Goal: Transaction & Acquisition: Purchase product/service

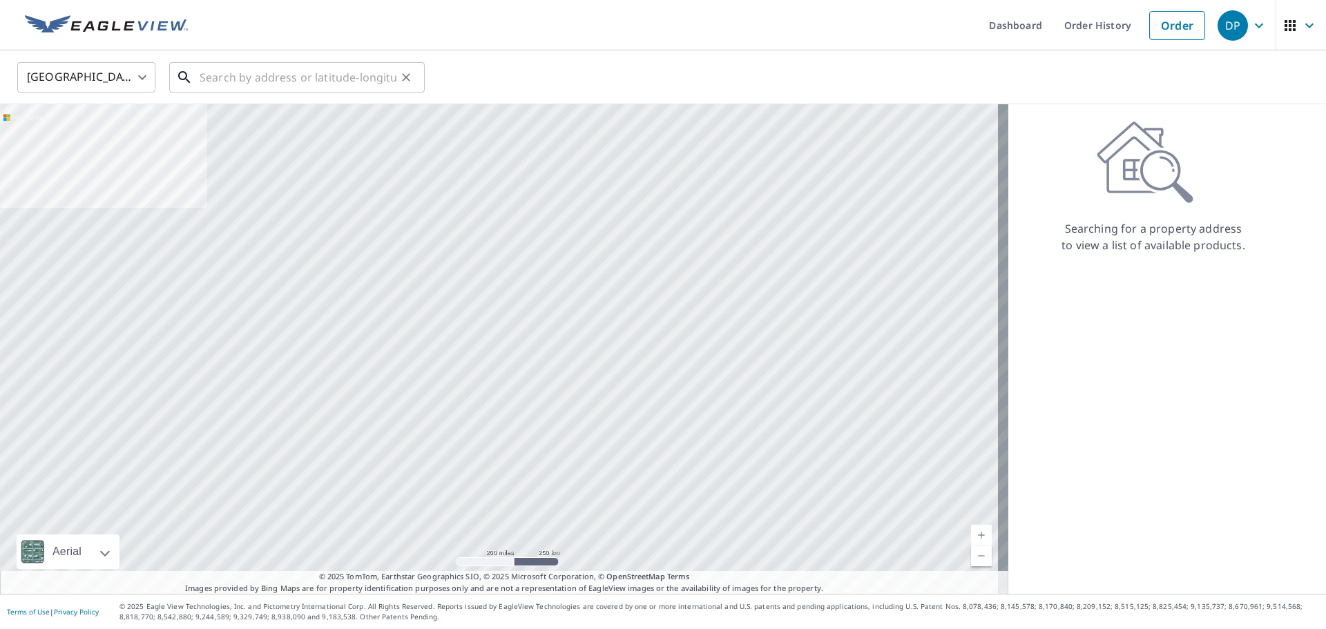
click at [270, 77] on input "text" at bounding box center [298, 77] width 197 height 39
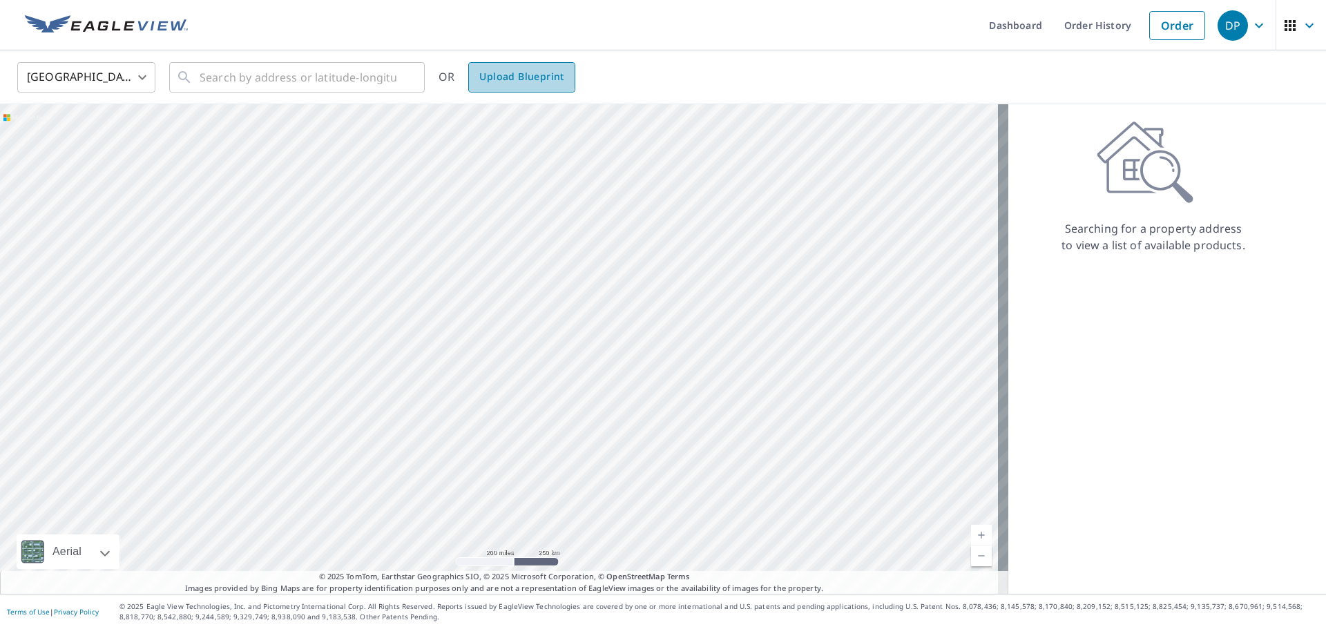
click at [492, 76] on span "Upload Blueprint" at bounding box center [521, 76] width 84 height 17
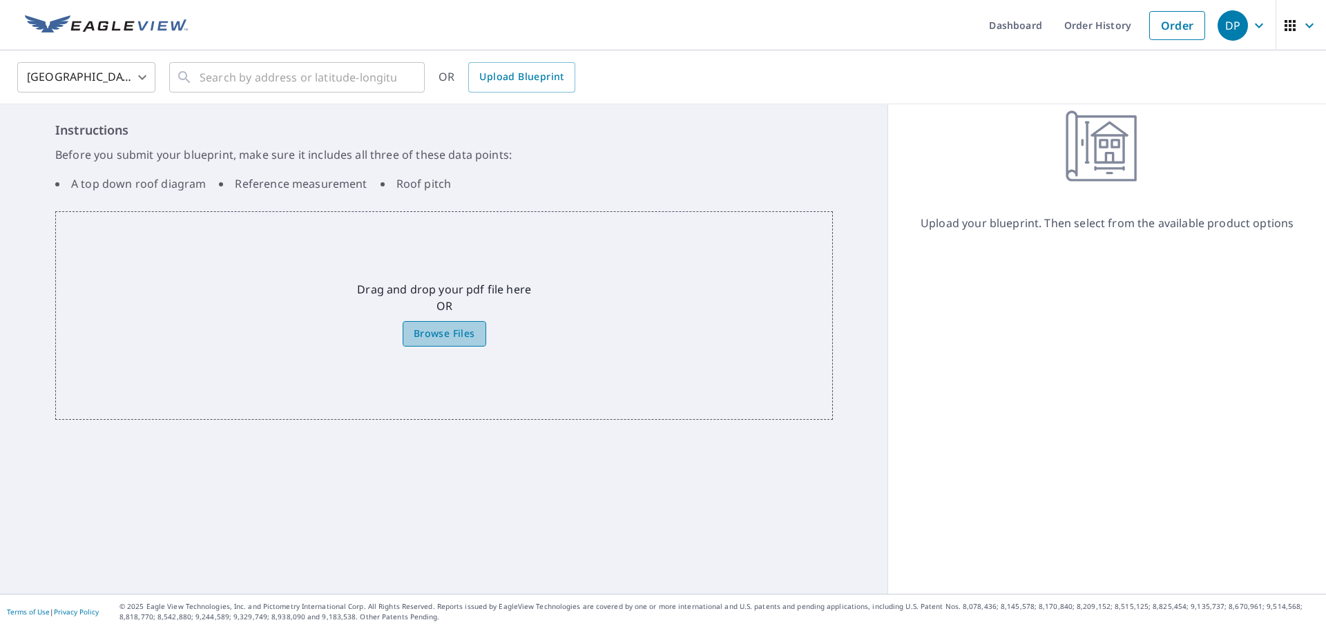
click at [427, 325] on label "Browse Files" at bounding box center [445, 334] width 84 height 26
click at [0, 0] on input "Browse Files" at bounding box center [0, 0] width 0 height 0
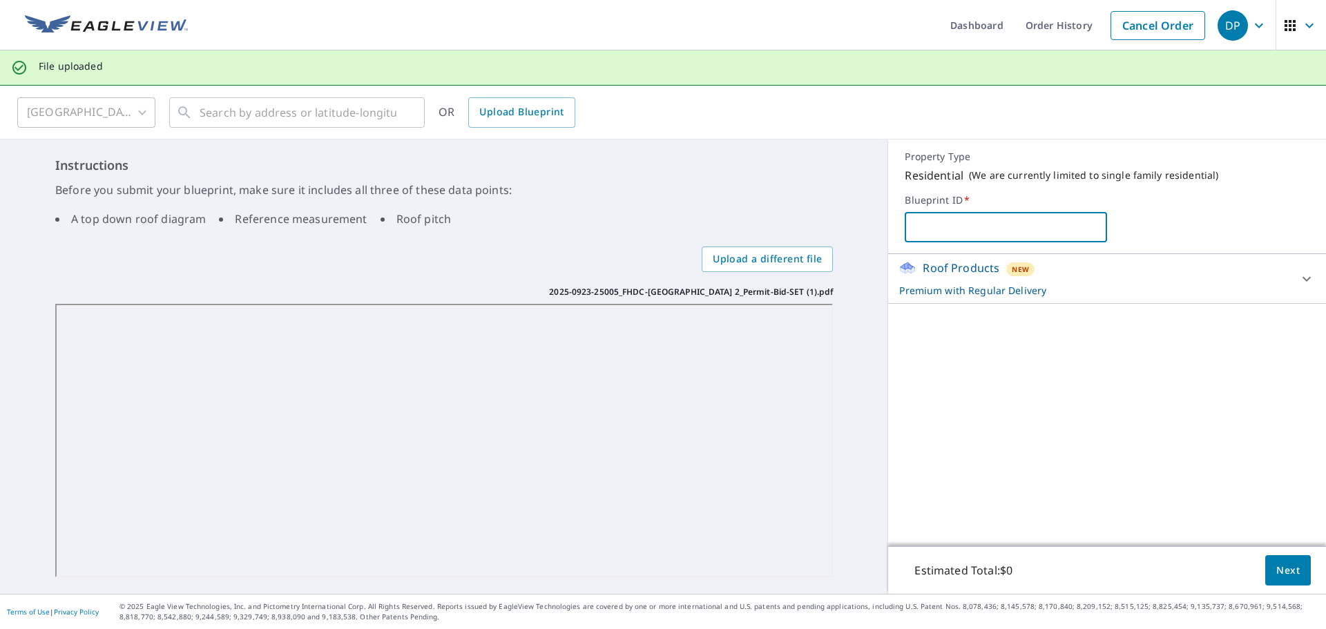
click at [1038, 227] on input "text" at bounding box center [1006, 227] width 202 height 39
click at [973, 225] on input "text" at bounding box center [1006, 227] width 202 height 39
click at [951, 230] on input "text" at bounding box center [1006, 227] width 202 height 39
type input "C"
type input "BuildingB-[GEOGRAPHIC_DATA]"
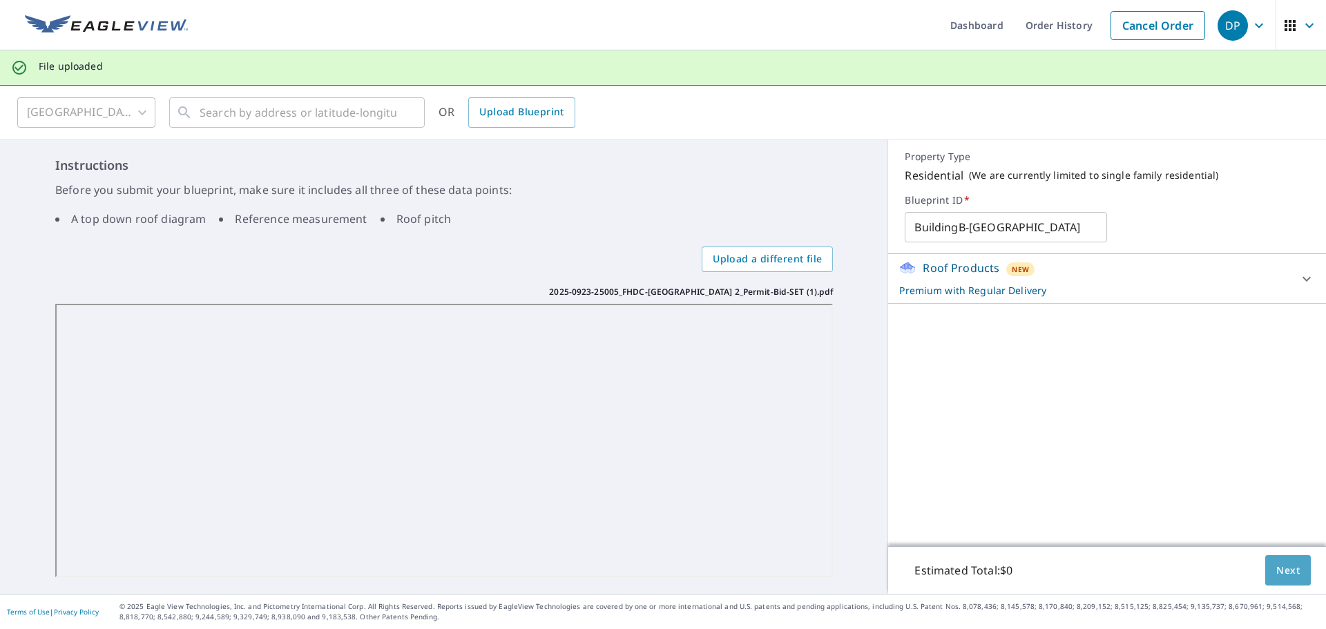
click at [1279, 580] on button "Next" at bounding box center [1289, 570] width 46 height 31
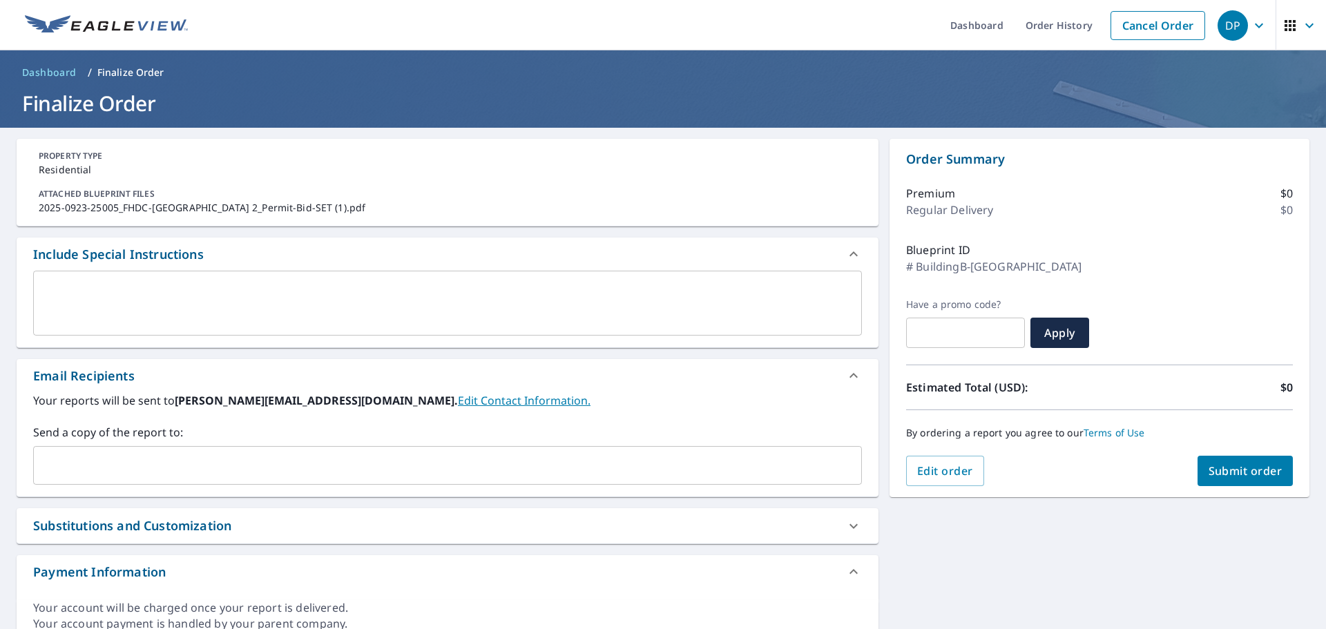
click at [81, 470] on input "text" at bounding box center [437, 465] width 796 height 26
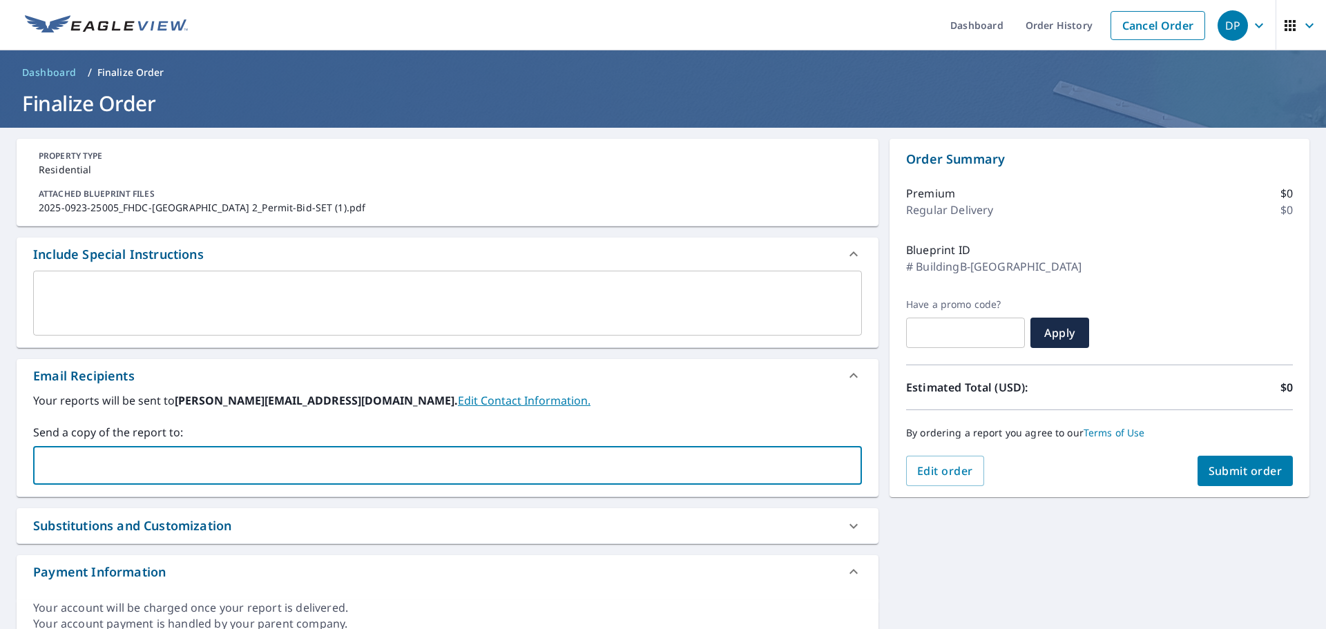
paste input "[PERSON_NAME][EMAIL_ADDRESS][PERSON_NAME][DOMAIN_NAME]"
type input "[PERSON_NAME][EMAIL_ADDRESS][PERSON_NAME][DOMAIN_NAME]"
checkbox input "true"
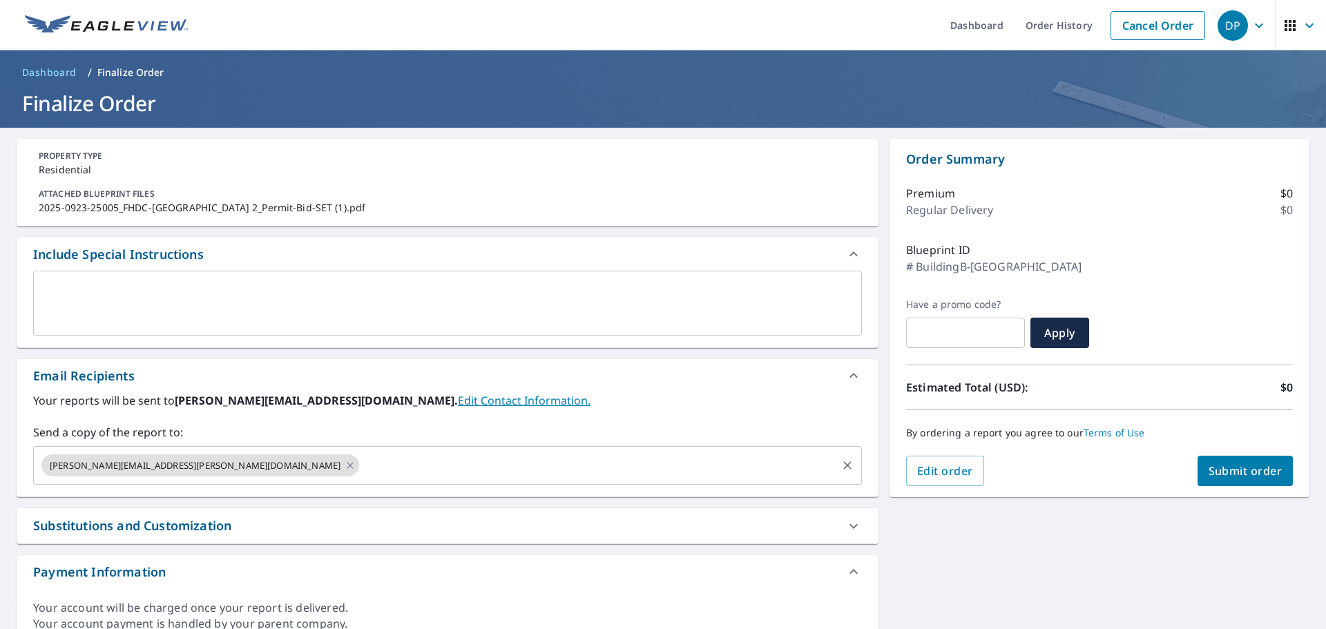
click at [361, 466] on input "text" at bounding box center [598, 465] width 474 height 26
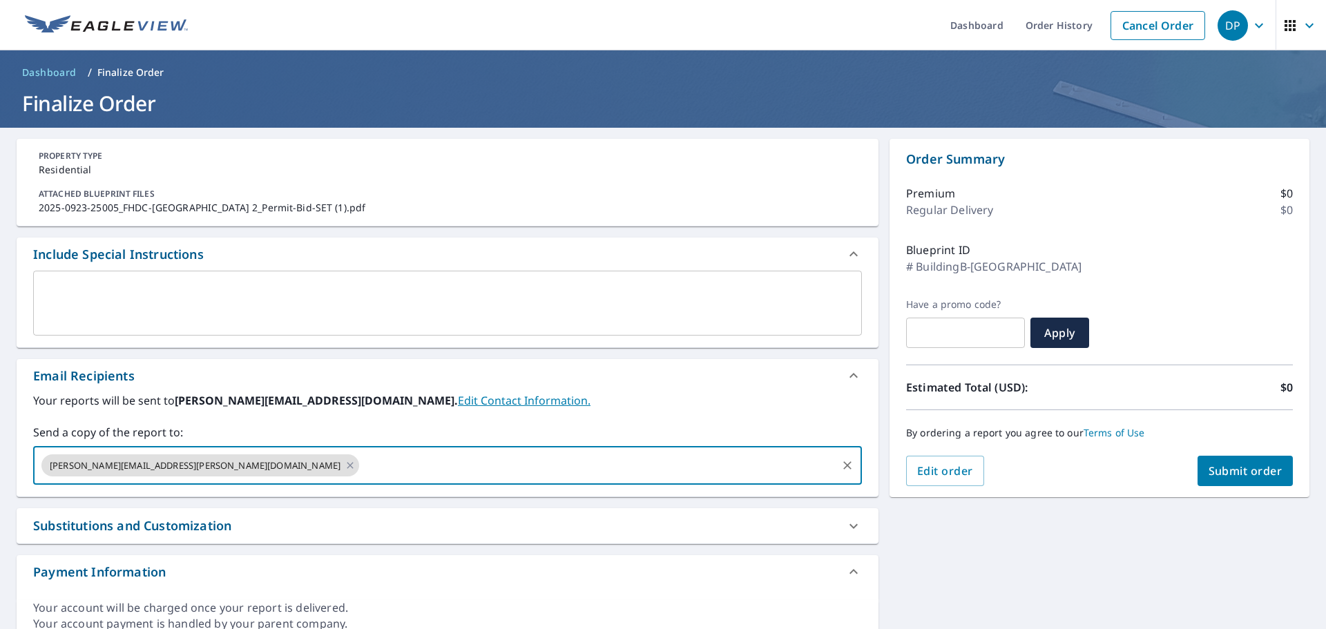
paste input "[PERSON_NAME][EMAIL_ADDRESS][DOMAIN_NAME]"
type input "[PERSON_NAME][EMAIL_ADDRESS][DOMAIN_NAME]"
checkbox input "true"
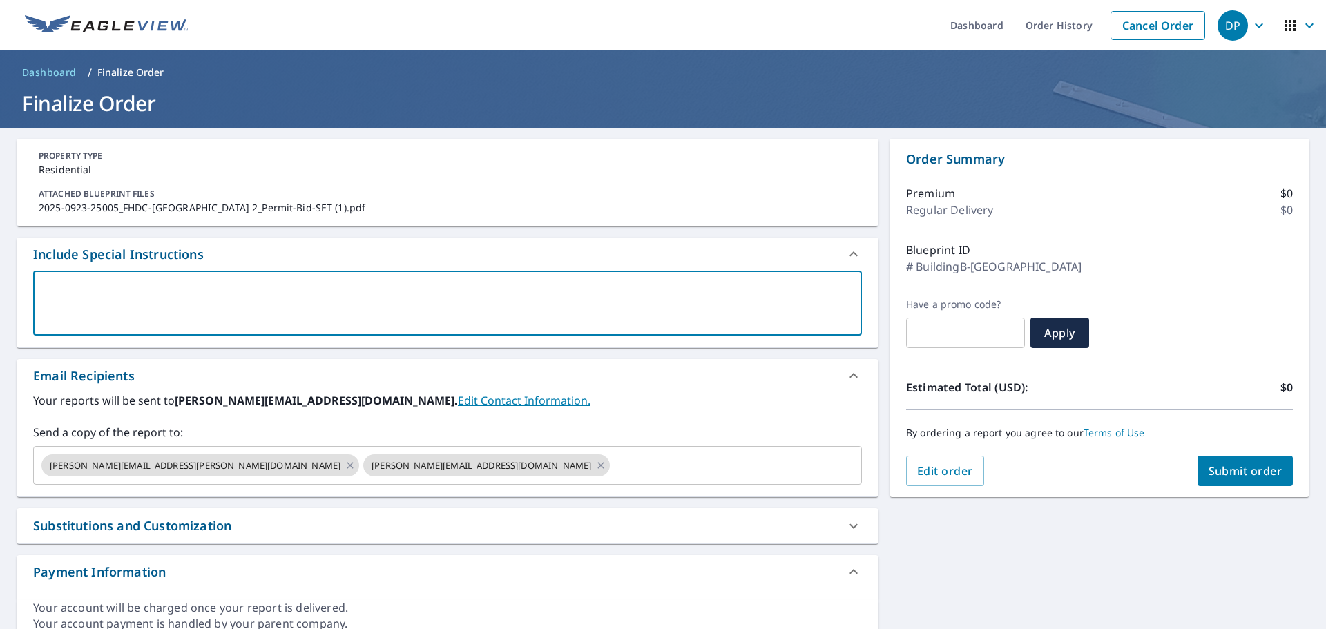
click at [457, 300] on textarea at bounding box center [448, 303] width 810 height 39
drag, startPoint x: 158, startPoint y: 288, endPoint x: 151, endPoint y: 288, distance: 7.6
click at [153, 288] on textarea at bounding box center [448, 303] width 810 height 39
paste textarea "Buildings A, B, C, are all the same. We would like one report for the roof plan…"
type textarea "Buildings A, B, C, are all the same. We would like one report for the roof plan…"
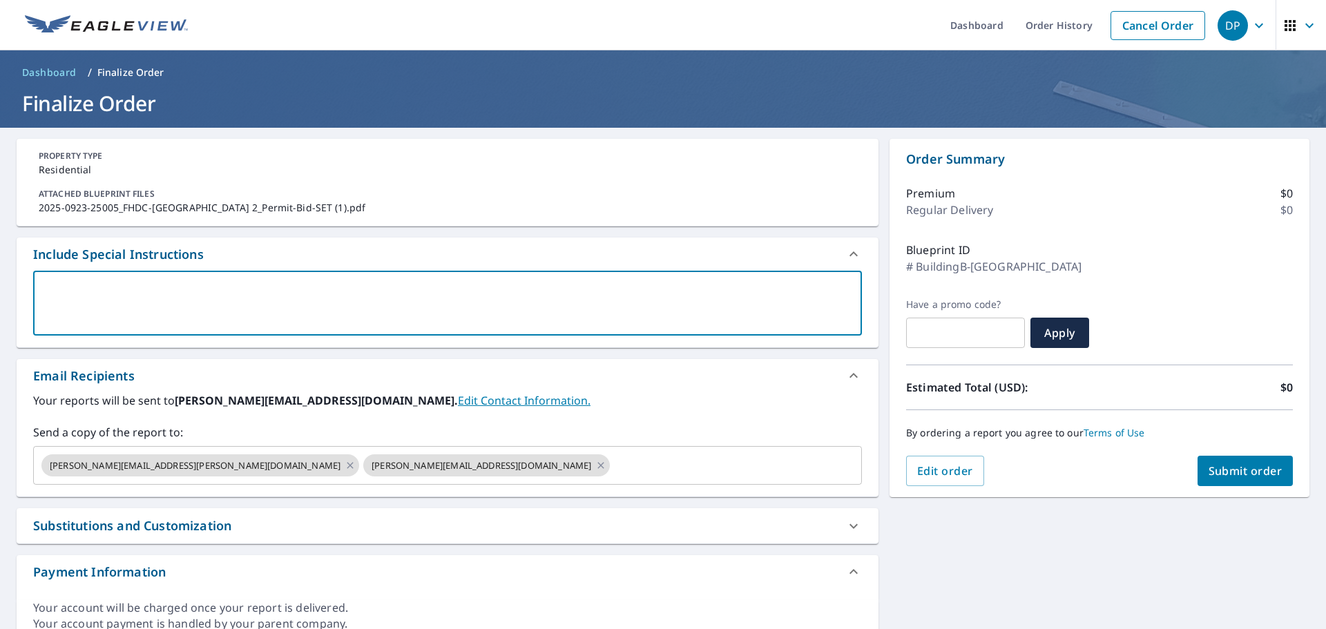
type textarea "x"
checkbox input "true"
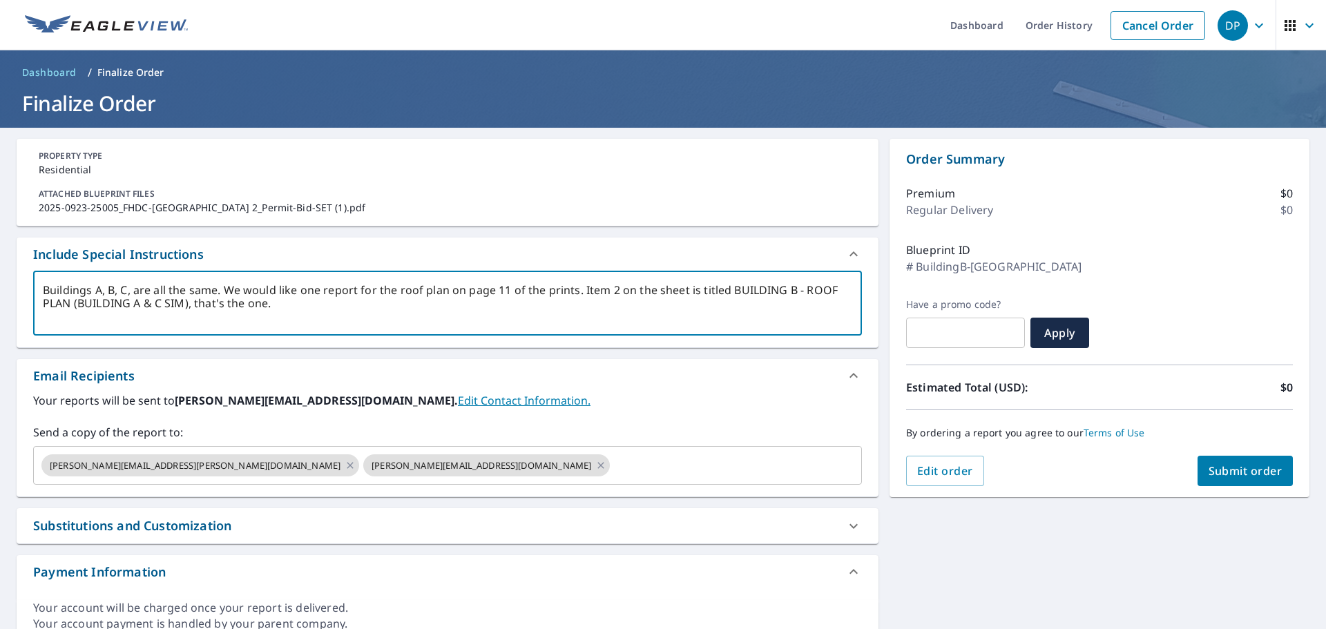
click at [223, 289] on textarea "Buildings A, B, C, are all the same. We would like one report for the roof plan…" at bounding box center [448, 303] width 810 height 39
drag, startPoint x: 231, startPoint y: 294, endPoint x: 228, endPoint y: 303, distance: 9.4
click at [230, 294] on textarea "Buildings A, B, C, are all the same. We would like one report for the roof plan…" at bounding box center [448, 303] width 810 height 39
click at [581, 292] on textarea "Buildings A, B, C, are all the same. We would like one report for the roof plan…" at bounding box center [448, 303] width 810 height 39
click at [329, 299] on textarea "Buildings A, B, C, are all the same. We would like one report for the roof plan…" at bounding box center [448, 303] width 810 height 39
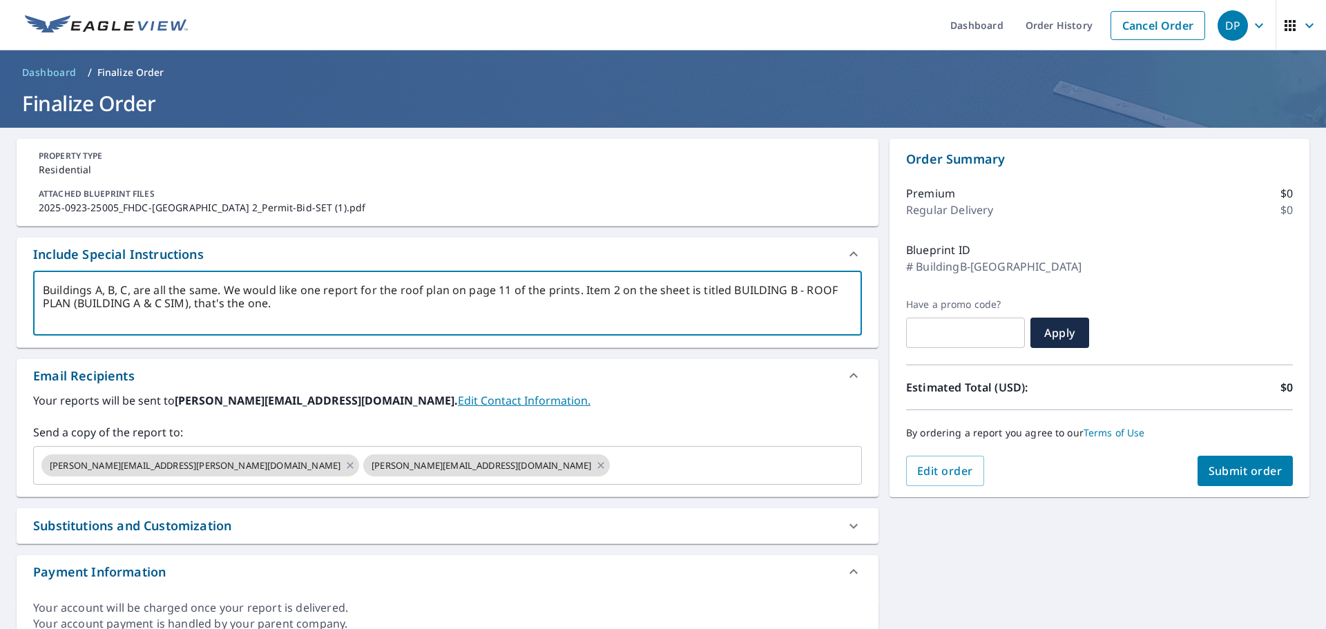
click at [276, 308] on textarea "Buildings A, B, C, are all the same. We would like one report for the roof plan…" at bounding box center [448, 303] width 810 height 39
type textarea "Buildings A, B, C, are all the same. We would like one report for the roof plan…"
type textarea "x"
checkbox input "true"
type textarea "Buildings A, B, C, are all the same. We would like one report for the roof plan…"
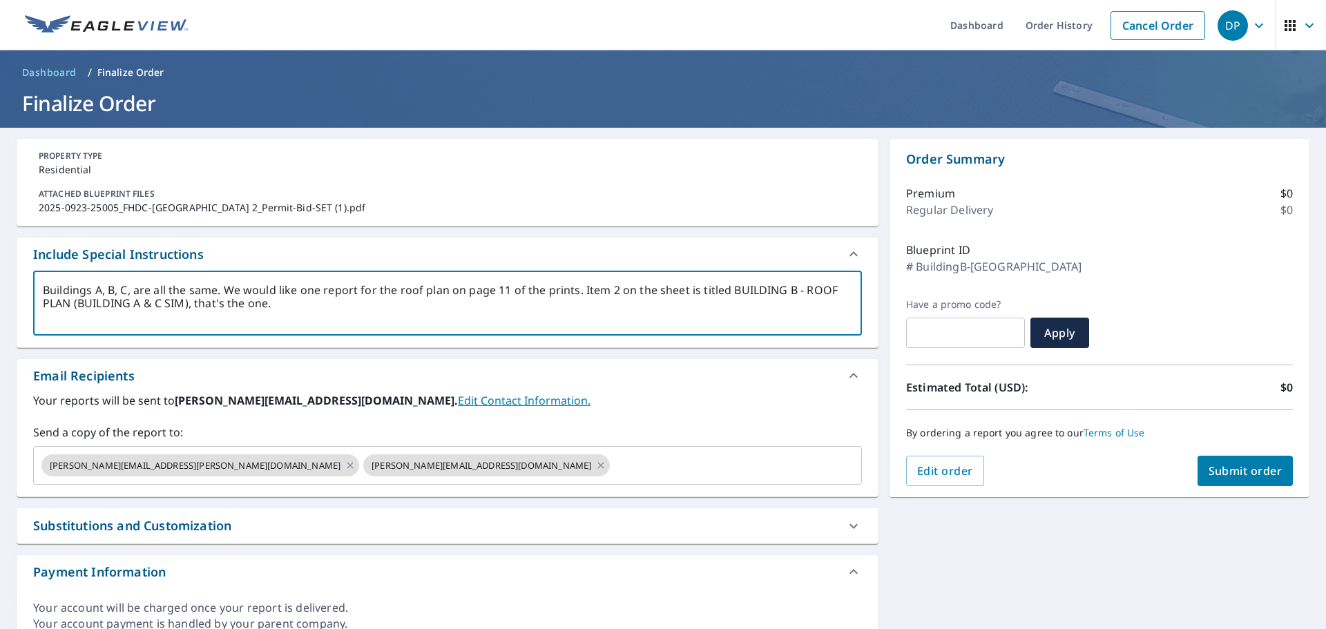
type textarea "x"
checkbox input "true"
type textarea "Buildings A, B, C, are all the same. We would like one report for the roof plan…"
type textarea "x"
checkbox input "true"
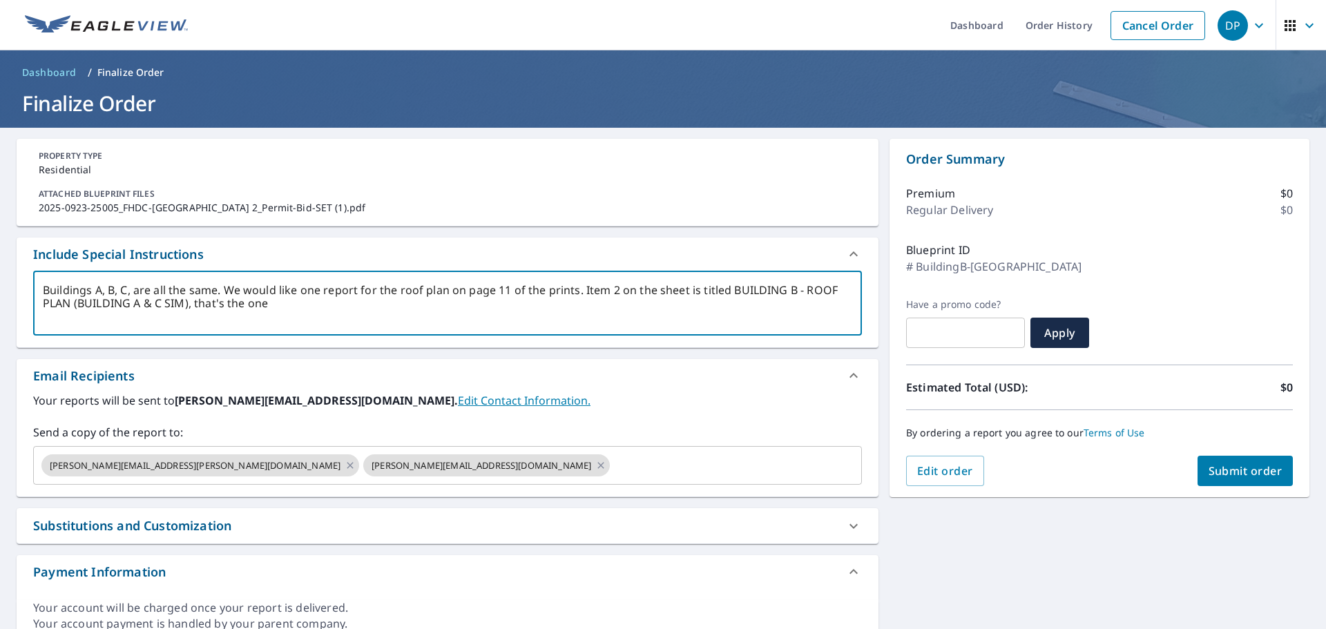
type textarea "Buildings A, B, C, are all the same. We would like one report for the roof plan…"
type textarea "x"
checkbox input "true"
type textarea "Buildings A, B, C, are all the same. We would like one report for the roof plan…"
type textarea "x"
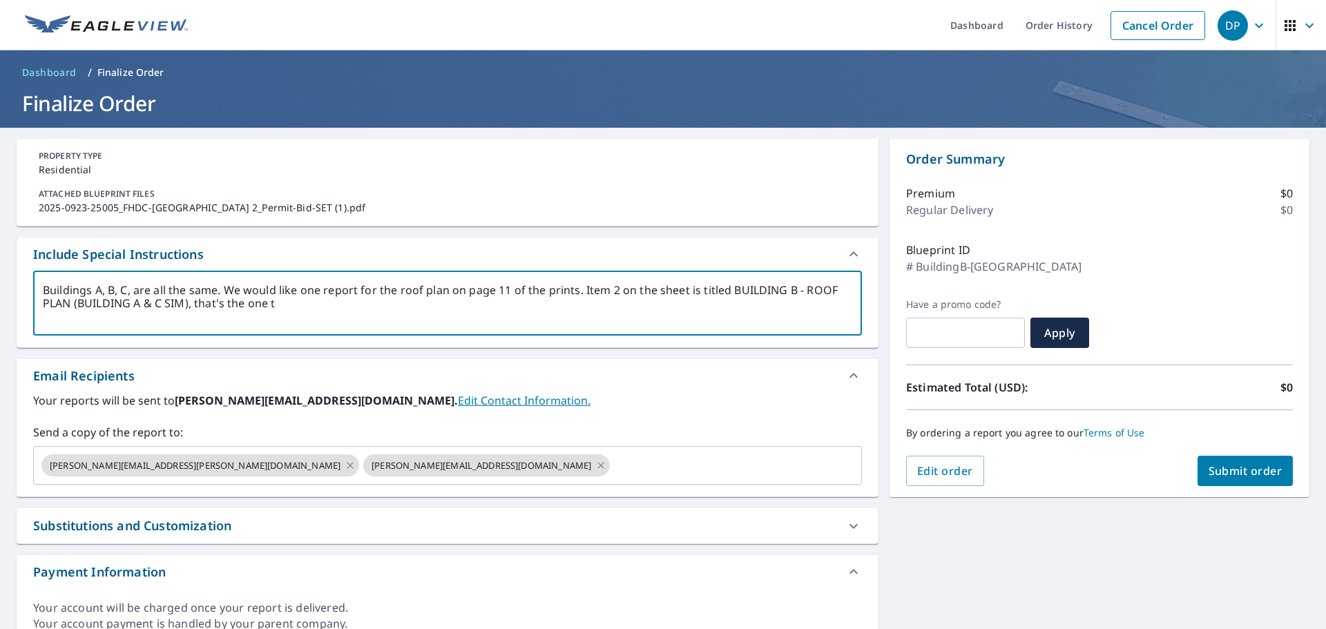
checkbox input "true"
type textarea "Buildings A, B, C, are all the same. We would like one report for the roof plan…"
type textarea "x"
checkbox input "true"
type textarea "Buildings A, B, C, are all the same. We would like one report for the roof plan…"
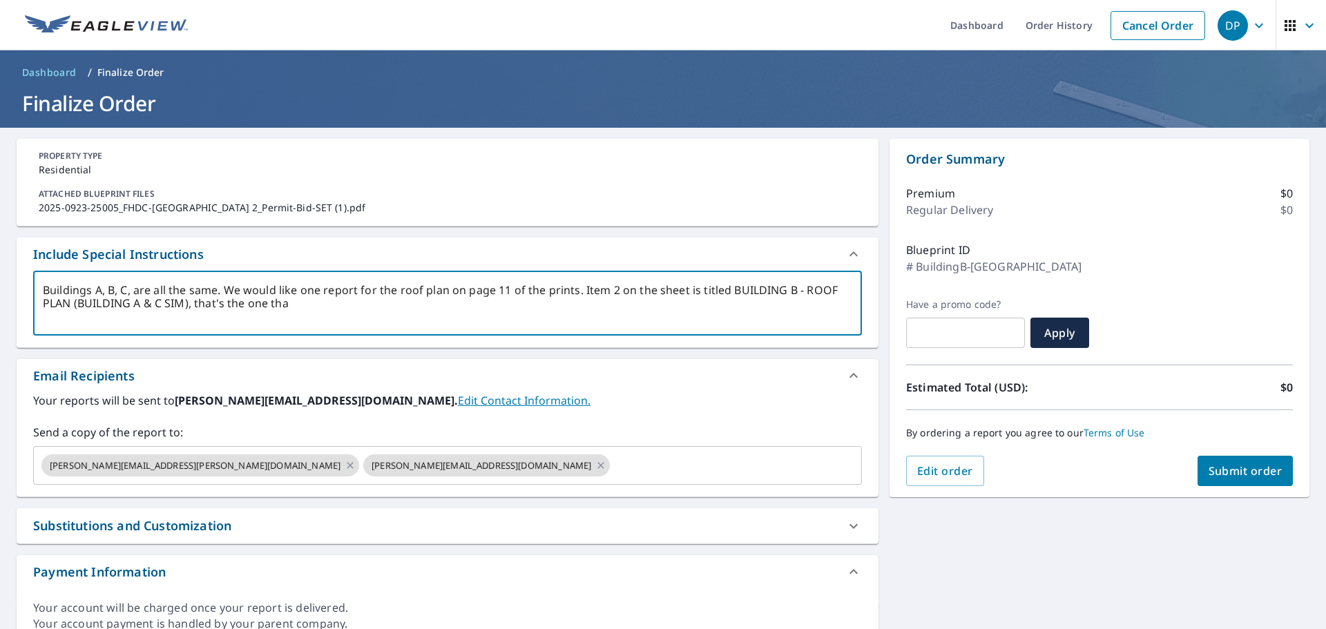
type textarea "x"
checkbox input "true"
type textarea "Buildings A, B, C, are all the same. We would like one report for the roof plan…"
type textarea "x"
checkbox input "true"
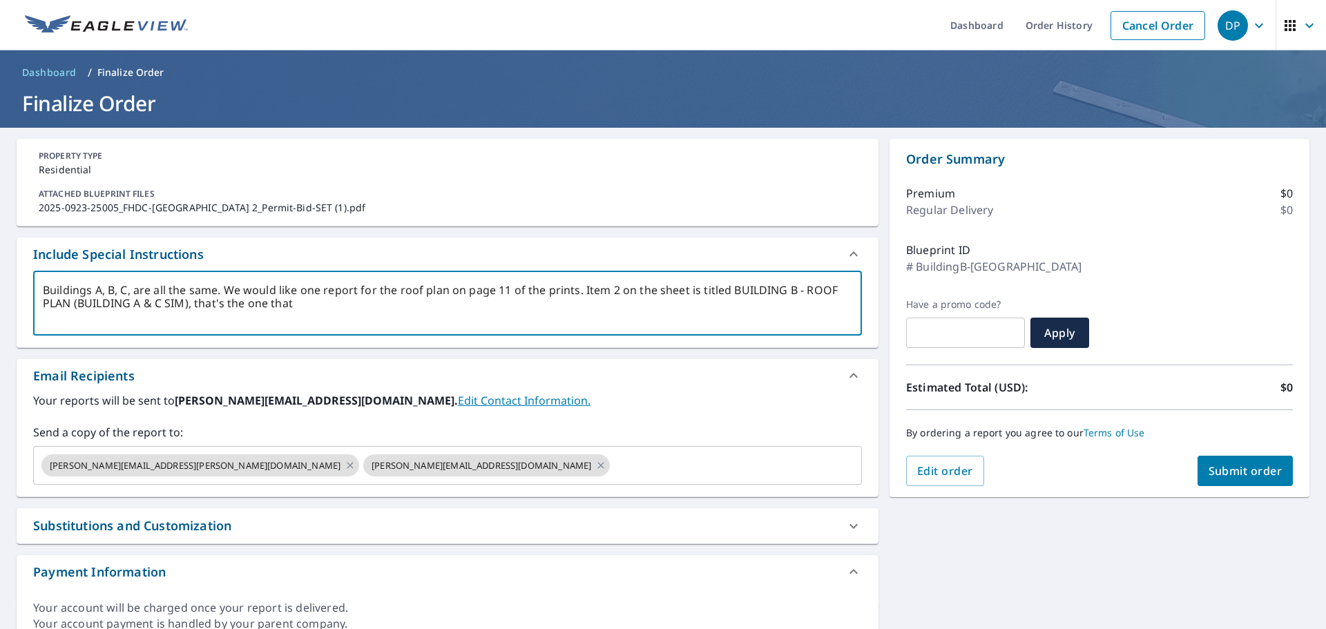
type textarea "Buildings A, B, C, are all the same. We would like one report for the roof plan…"
type textarea "x"
checkbox input "true"
type textarea "Buildings A, B, C, are all the same. We would like one report for the roof plan…"
type textarea "x"
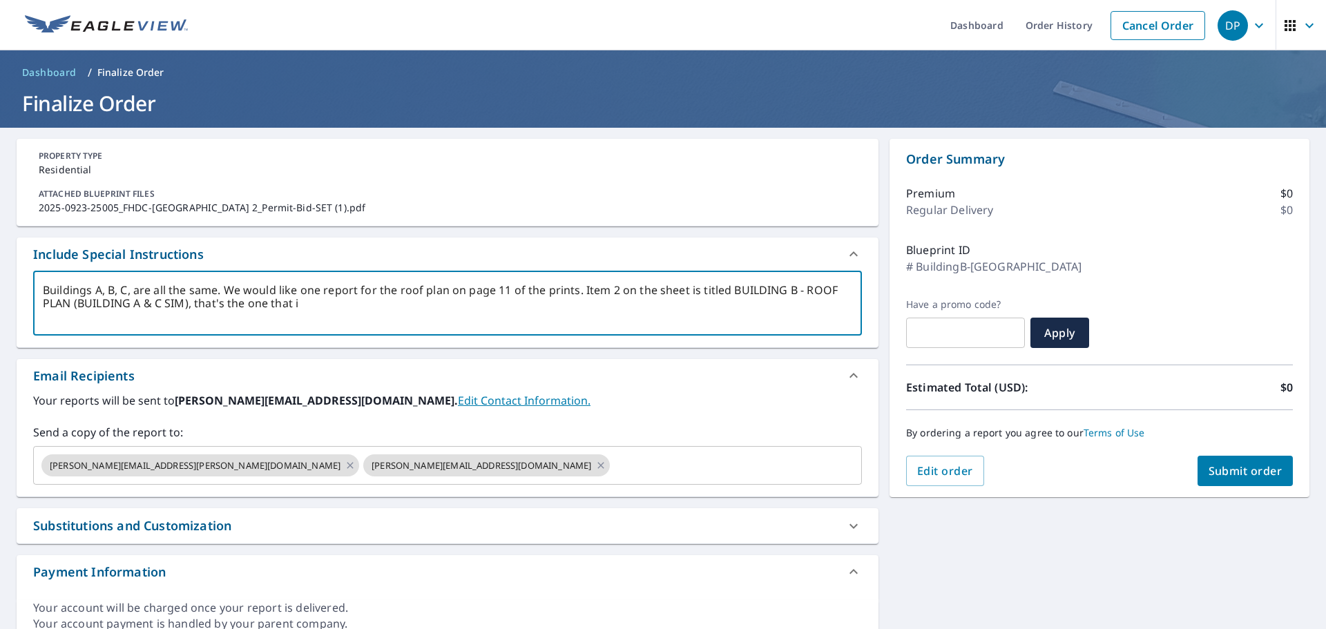
checkbox input "true"
type textarea "Buildings A, B, C, are all the same. We would like one report for the roof plan…"
type textarea "x"
checkbox input "true"
type textarea "Buildings A, B, C, are all the same. We would like one report for the roof plan…"
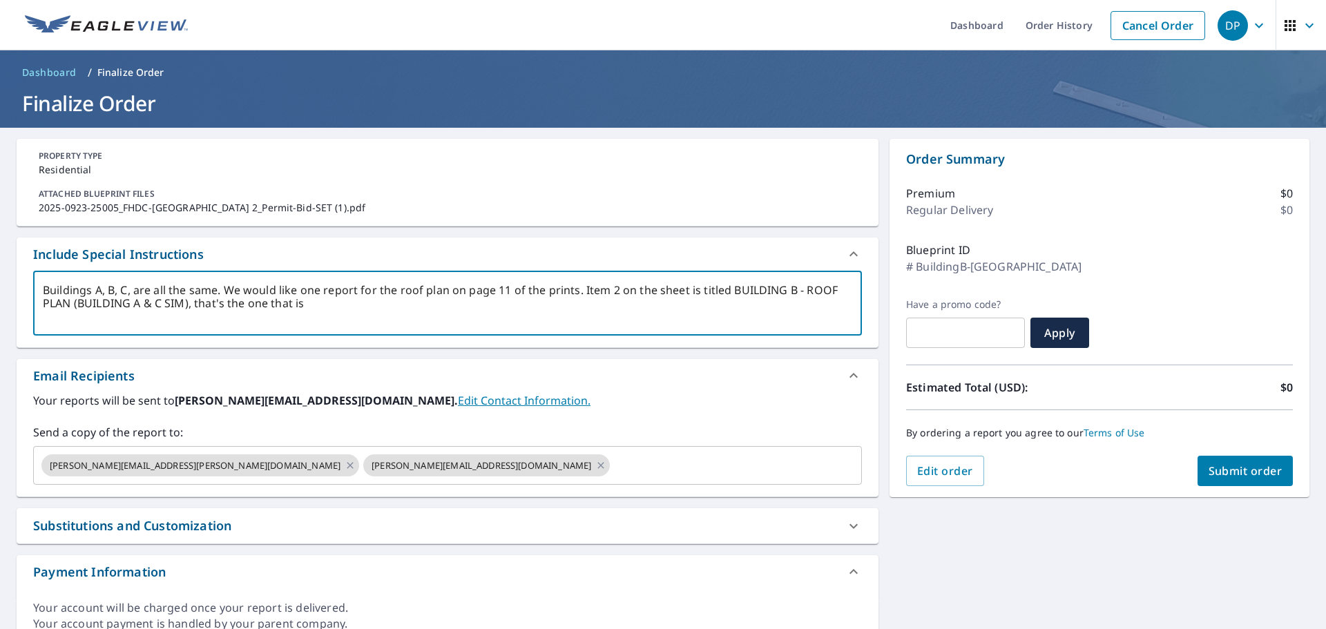
type textarea "x"
checkbox input "true"
type textarea "Buildings A, B, C, are all the same. We would like one report for the roof plan…"
type textarea "x"
checkbox input "true"
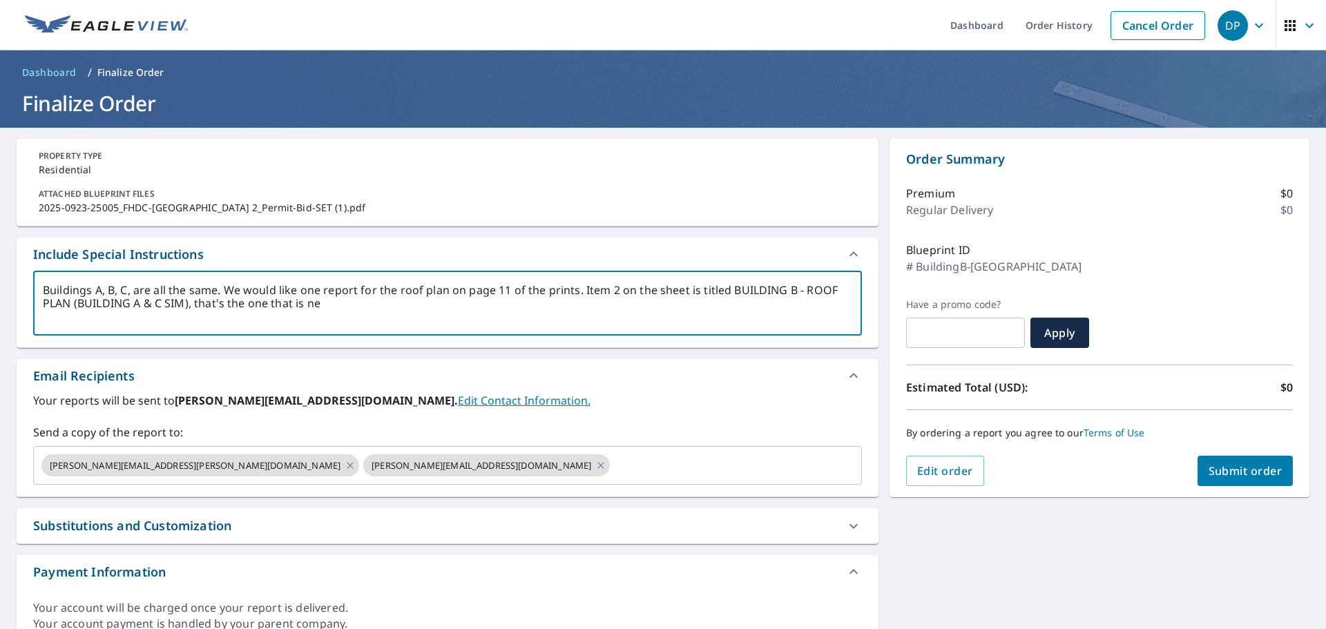
type textarea "Buildings A, B, C, are all the same. We would like one report for the roof plan…"
type textarea "x"
checkbox input "true"
type textarea "Buildings A, B, C, are all the same. We would like one report for the roof plan…"
type textarea "x"
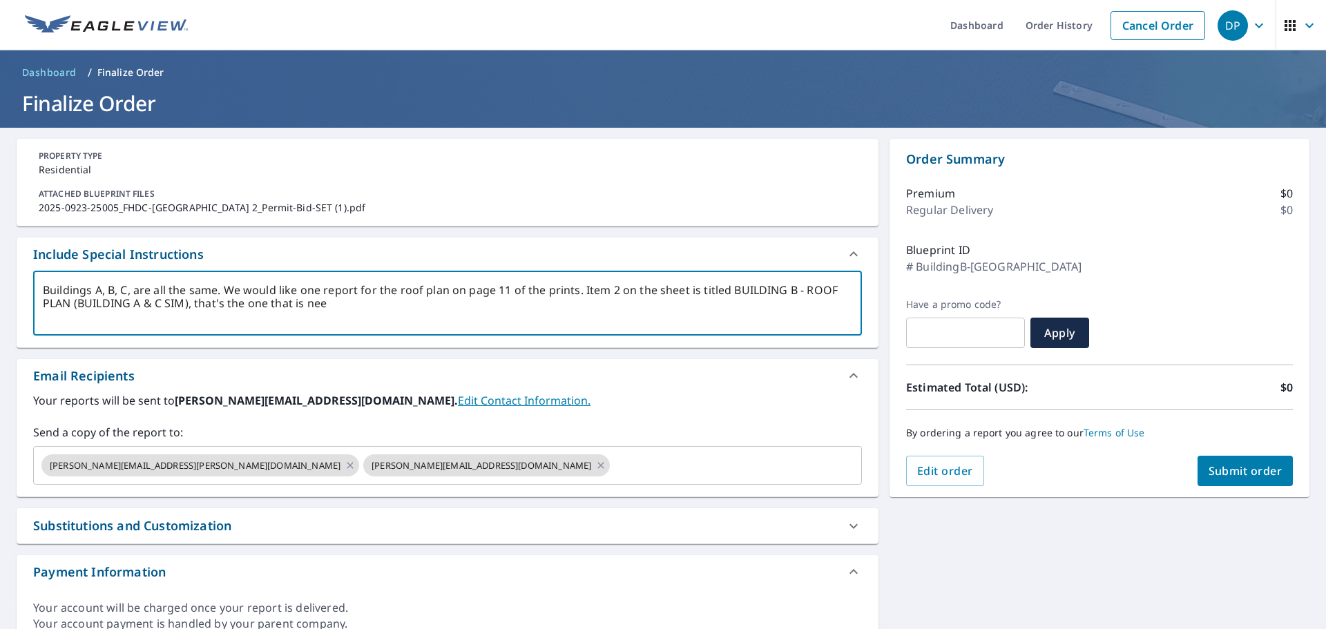
checkbox input "true"
type textarea "Buildings A, B, C, are all the same. We would like one report for the roof plan…"
type textarea "x"
checkbox input "true"
type textarea "Buildings A, B, C, are all the same. We would like one report for the roof plan…"
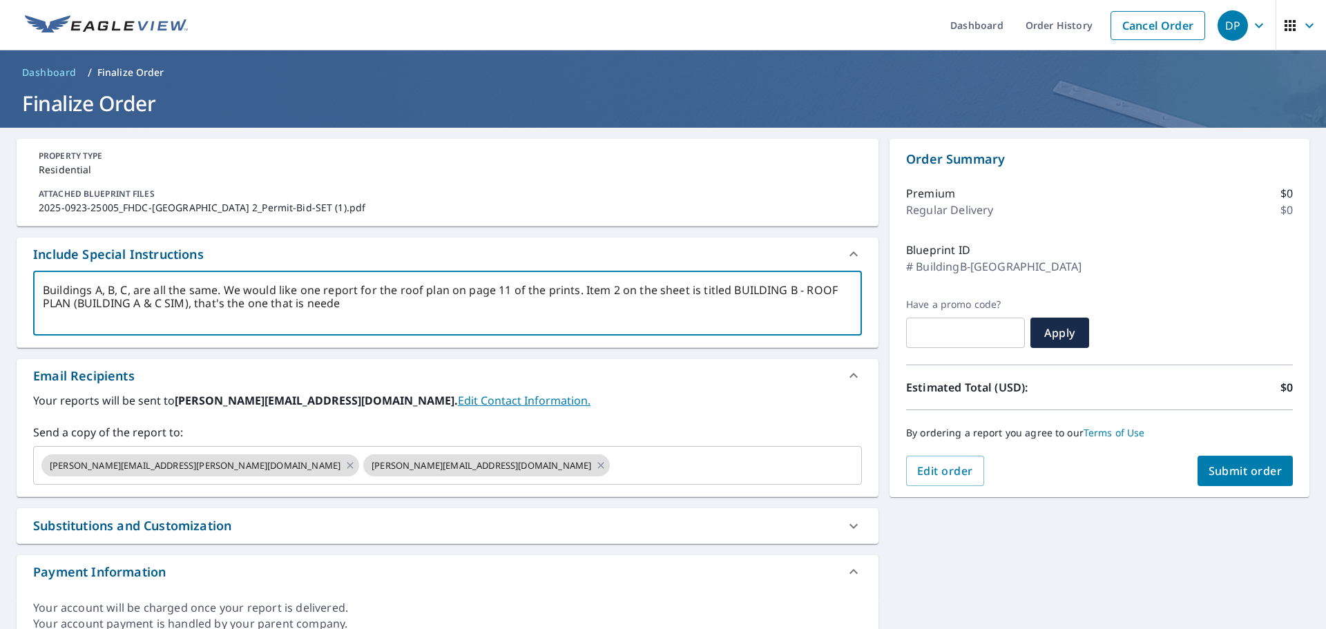
type textarea "x"
checkbox input "true"
type textarea "Buildings A, B, C, are all the same. We would like one report for the roof plan…"
type textarea "x"
checkbox input "true"
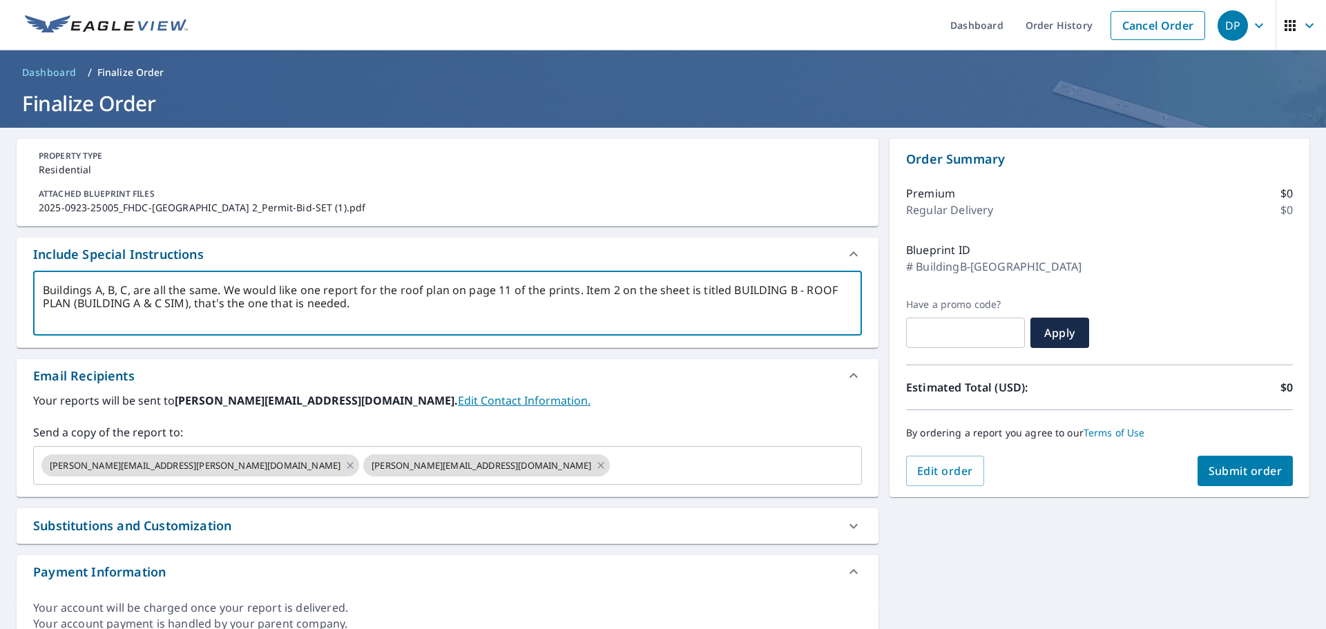
type textarea "Buildings A, B, C, are all the same. We would like one report for the roof plan…"
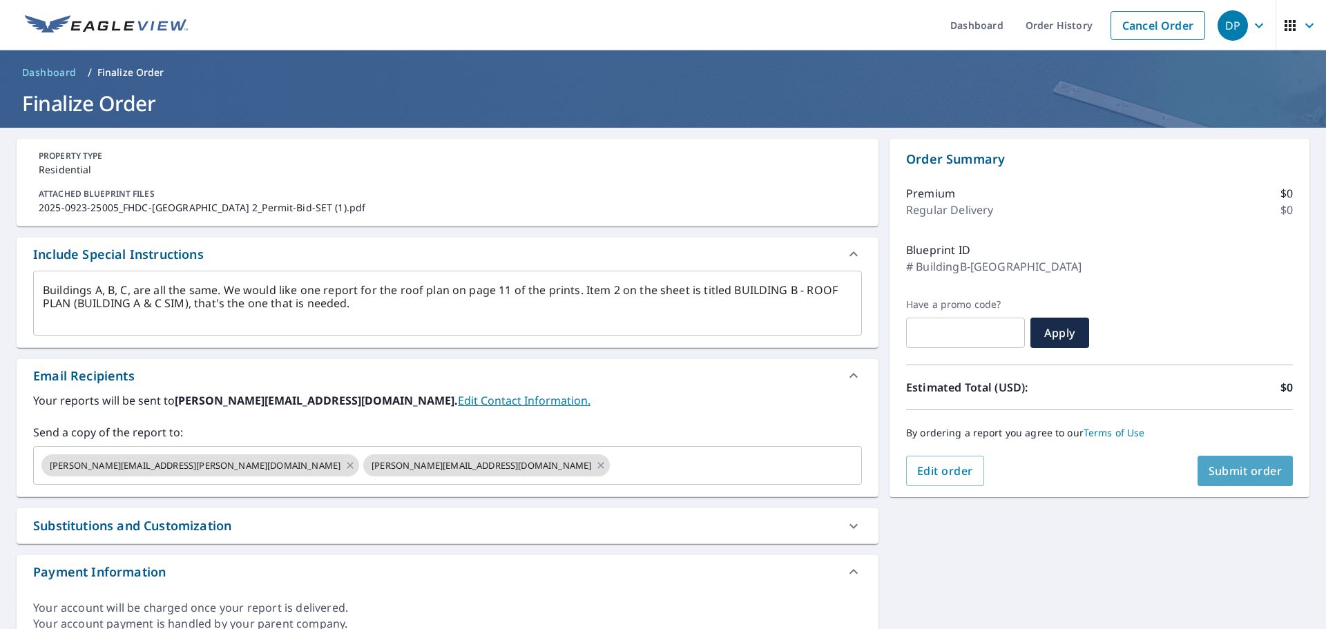
click at [1243, 473] on span "Submit order" at bounding box center [1246, 471] width 74 height 15
type textarea "x"
checkbox input "true"
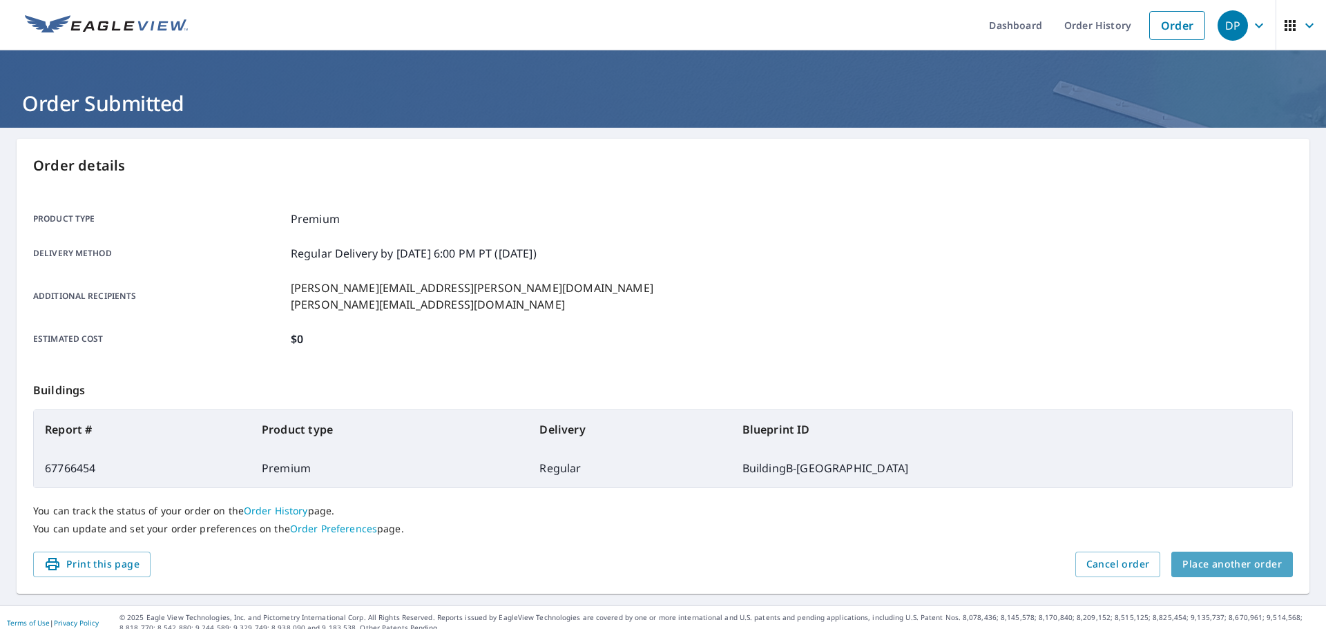
click at [1228, 565] on span "Place another order" at bounding box center [1232, 564] width 99 height 17
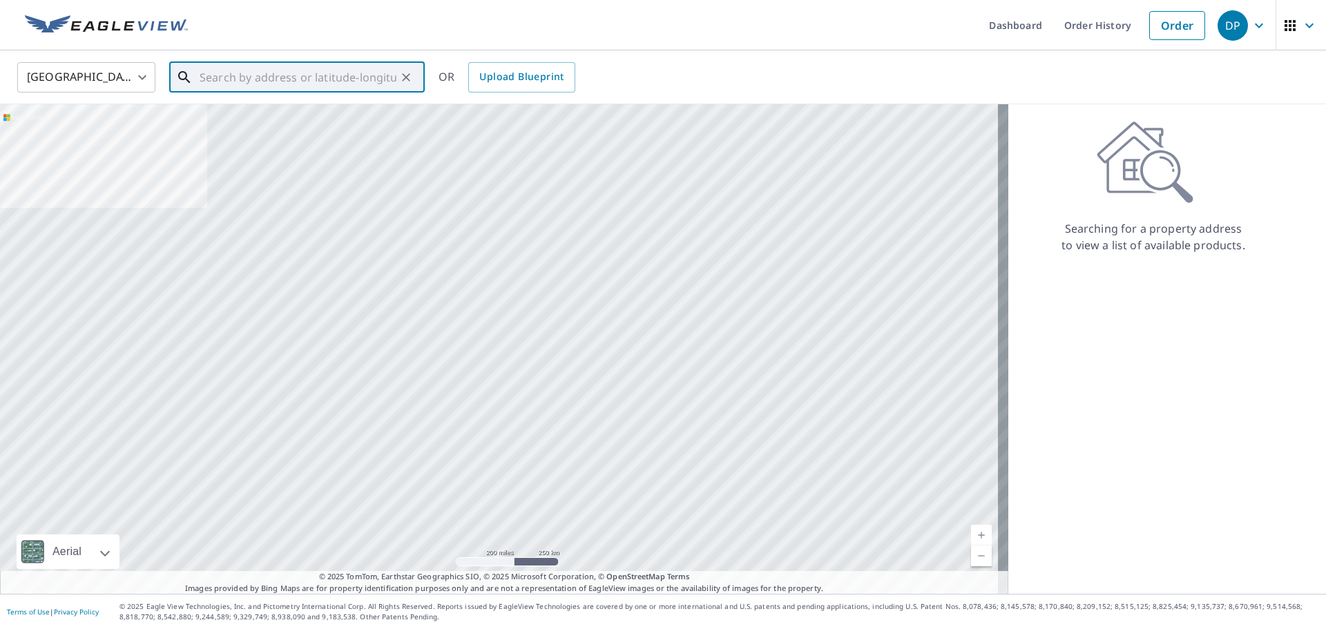
click at [319, 78] on input "text" at bounding box center [298, 77] width 197 height 39
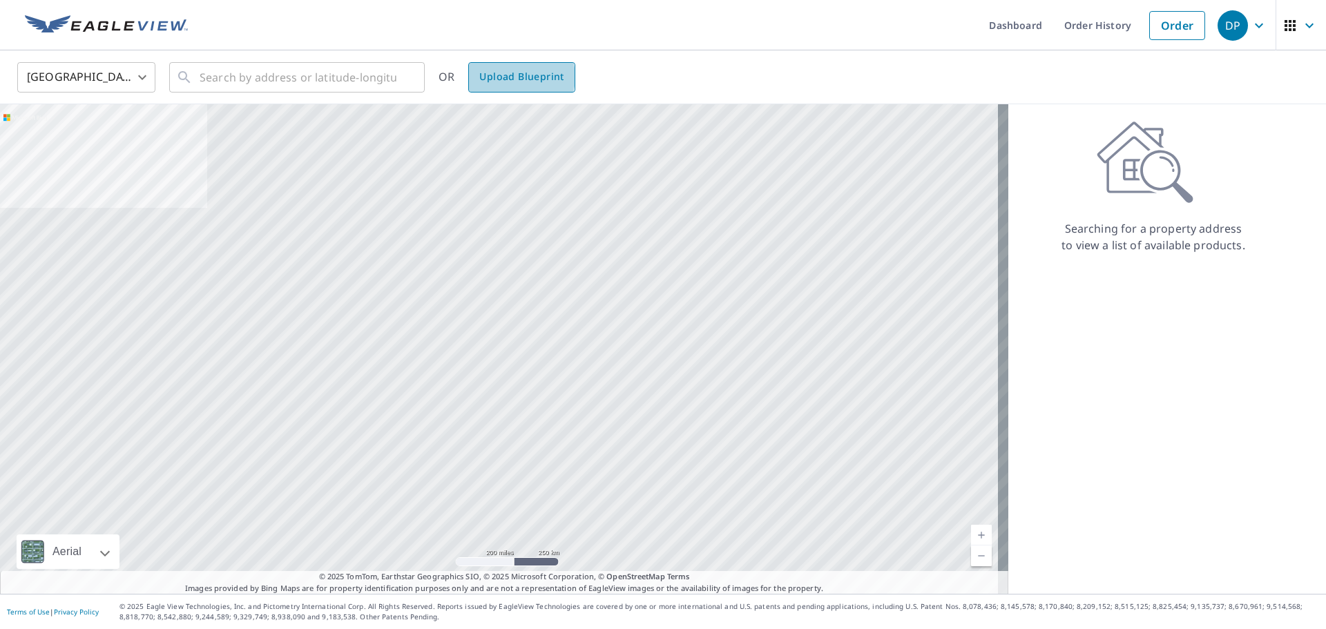
click at [520, 77] on span "Upload Blueprint" at bounding box center [521, 76] width 84 height 17
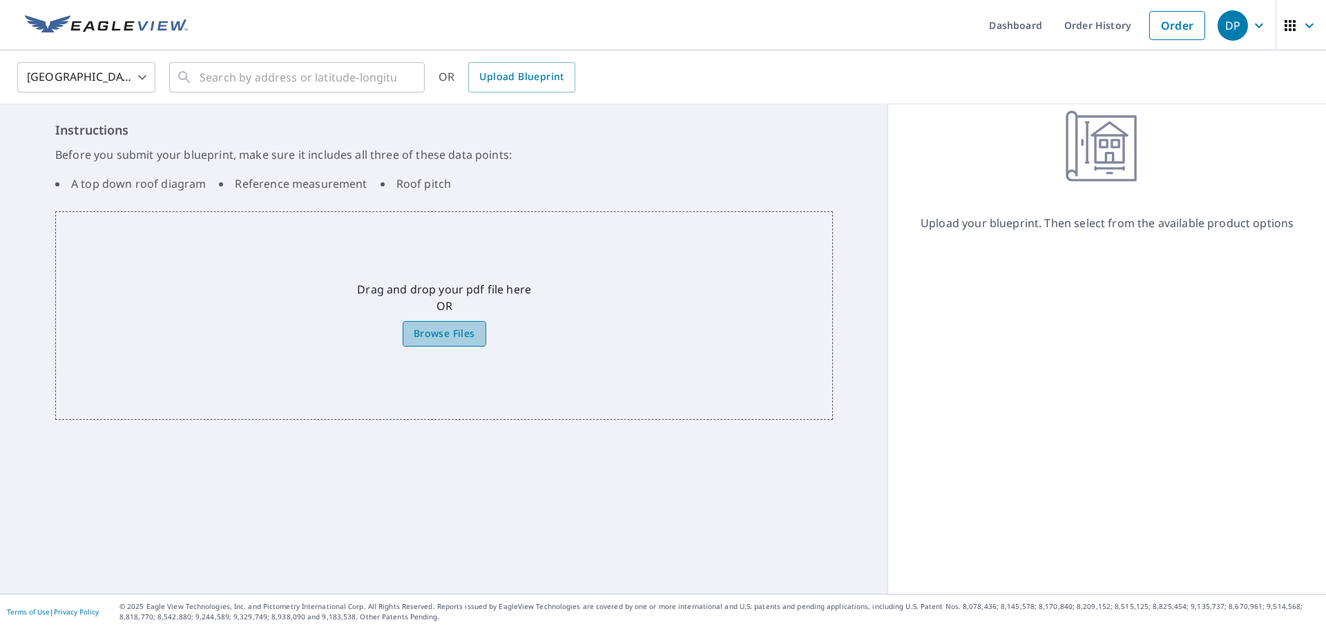
click at [452, 341] on span "Browse Files" at bounding box center [444, 333] width 61 height 17
click at [0, 0] on input "Browse Files" at bounding box center [0, 0] width 0 height 0
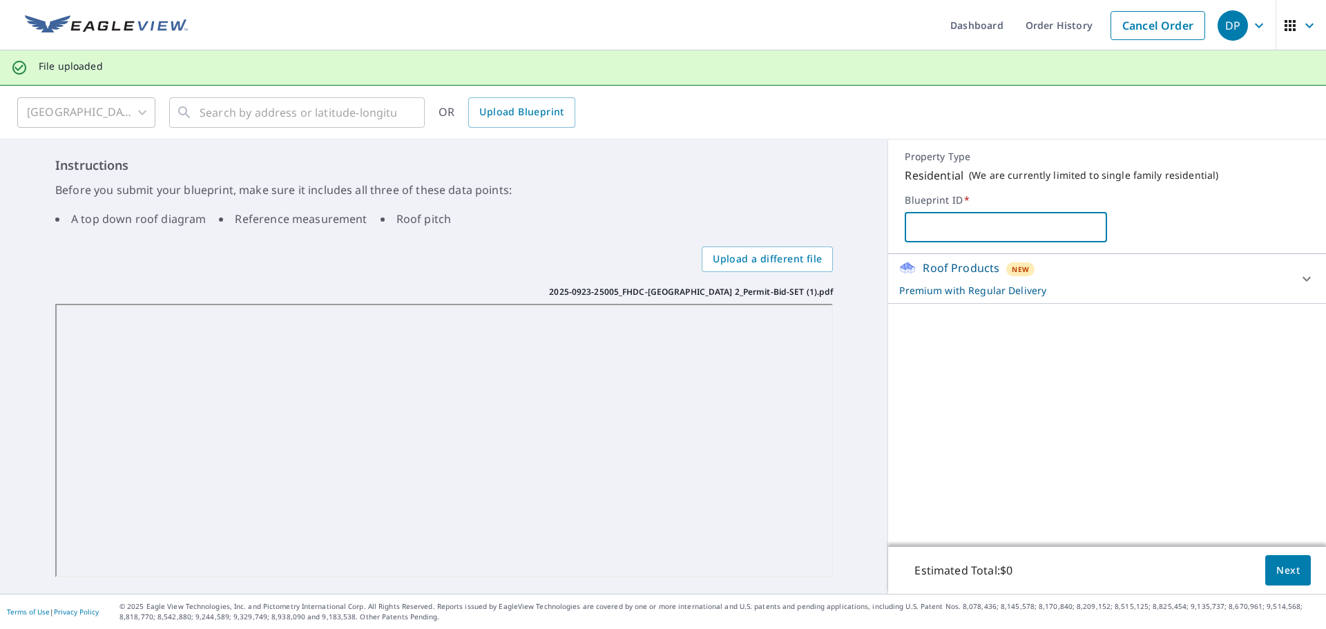
click at [938, 233] on input "text" at bounding box center [1006, 227] width 202 height 39
click at [957, 222] on input "BuildingB-[GEOGRAPHIC_DATA]" at bounding box center [1006, 227] width 202 height 39
type input "BuildingD-[GEOGRAPHIC_DATA]"
click at [1143, 287] on p "Premium with Regular Delivery" at bounding box center [1094, 290] width 391 height 15
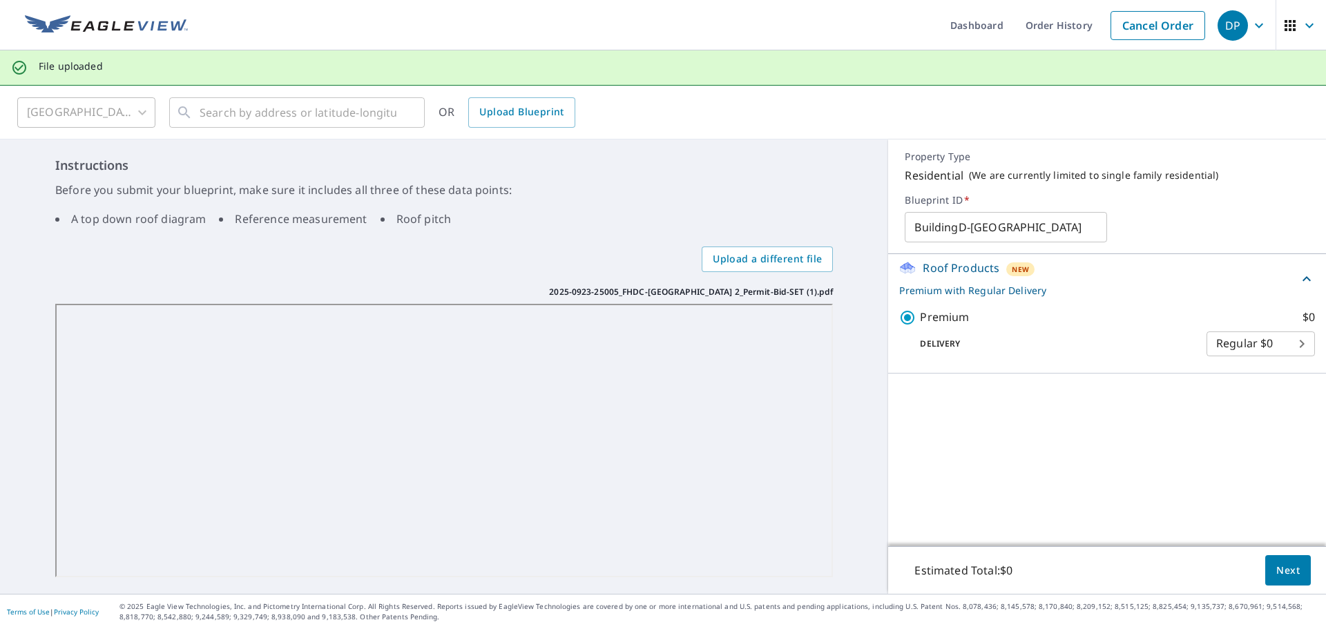
click at [1268, 349] on body "DP DP Dashboard Order History Cancel Order DP File uploaded [GEOGRAPHIC_DATA] […" at bounding box center [663, 314] width 1326 height 629
click at [1158, 421] on div at bounding box center [663, 314] width 1326 height 629
click at [1288, 580] on button "Next" at bounding box center [1289, 570] width 46 height 31
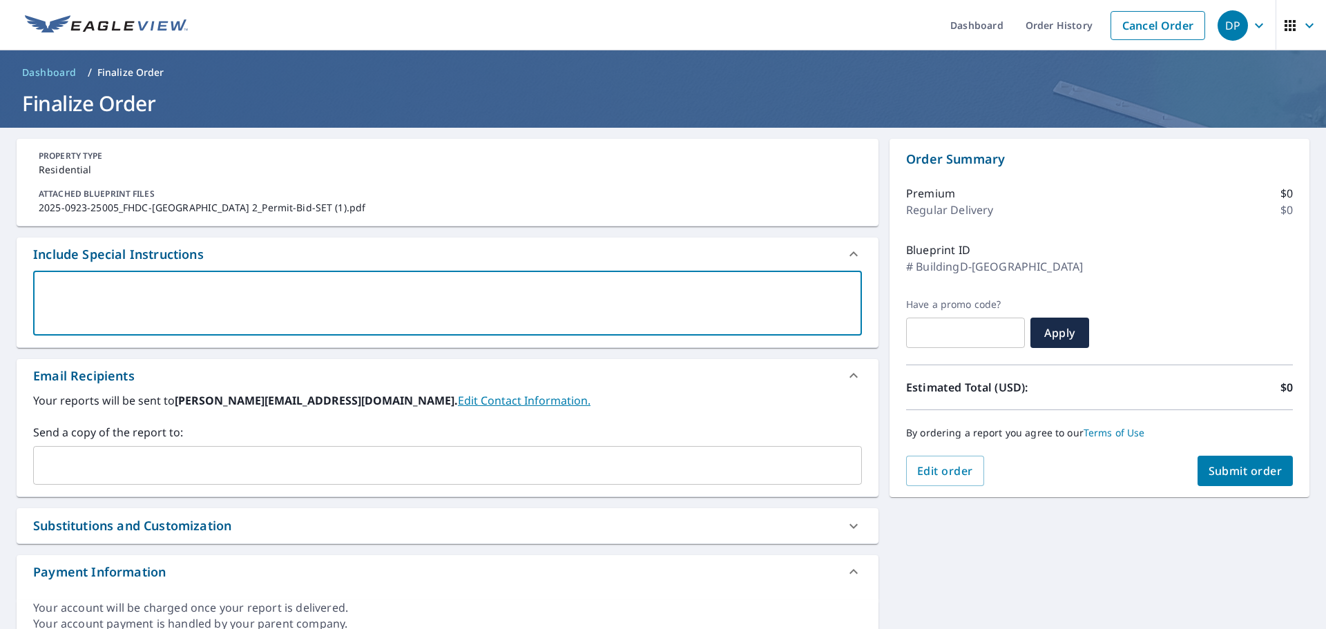
click at [263, 310] on textarea at bounding box center [448, 303] width 810 height 39
paste textarea "Building D is unique. We would like one report for the roof plan on page 13 of …"
type textarea "Building D is unique. We would like one report for the roof plan on page 13 of …"
type textarea "x"
checkbox input "true"
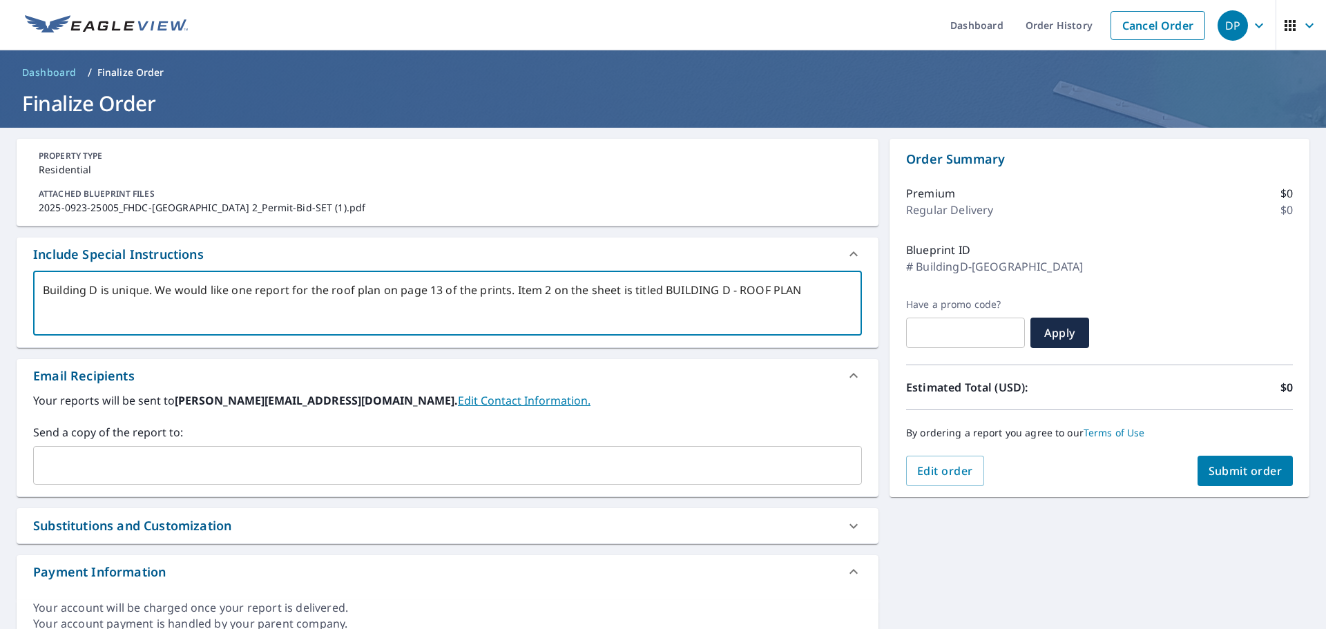
click at [149, 289] on textarea "Building D is unique. We would like one report for the roof plan on page 13 of …" at bounding box center [448, 303] width 810 height 39
type textarea "Building D is uniqu. We would like one report for the roof plan on page 13 of t…"
type textarea "x"
checkbox input "true"
type textarea "Building D is uniq. We would like one report for the roof plan on page 13 of th…"
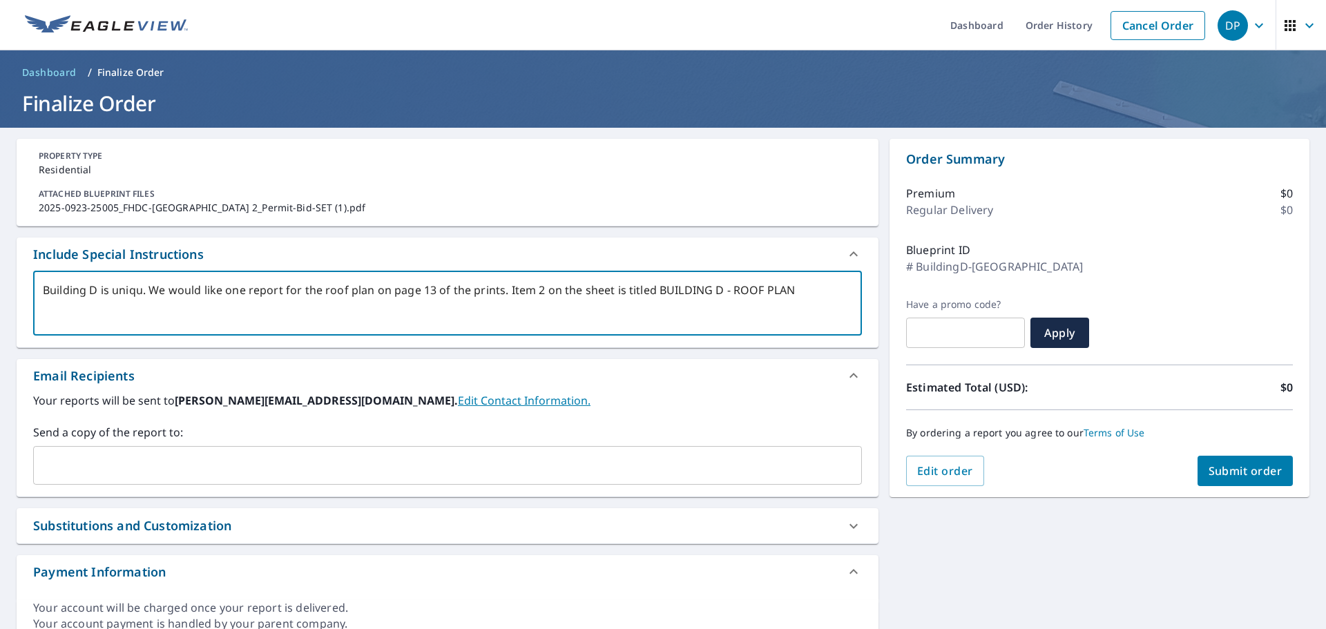
type textarea "x"
checkbox input "true"
type textarea "Building D is uni. We would like one report for the roof plan on page 13 of the…"
type textarea "x"
checkbox input "true"
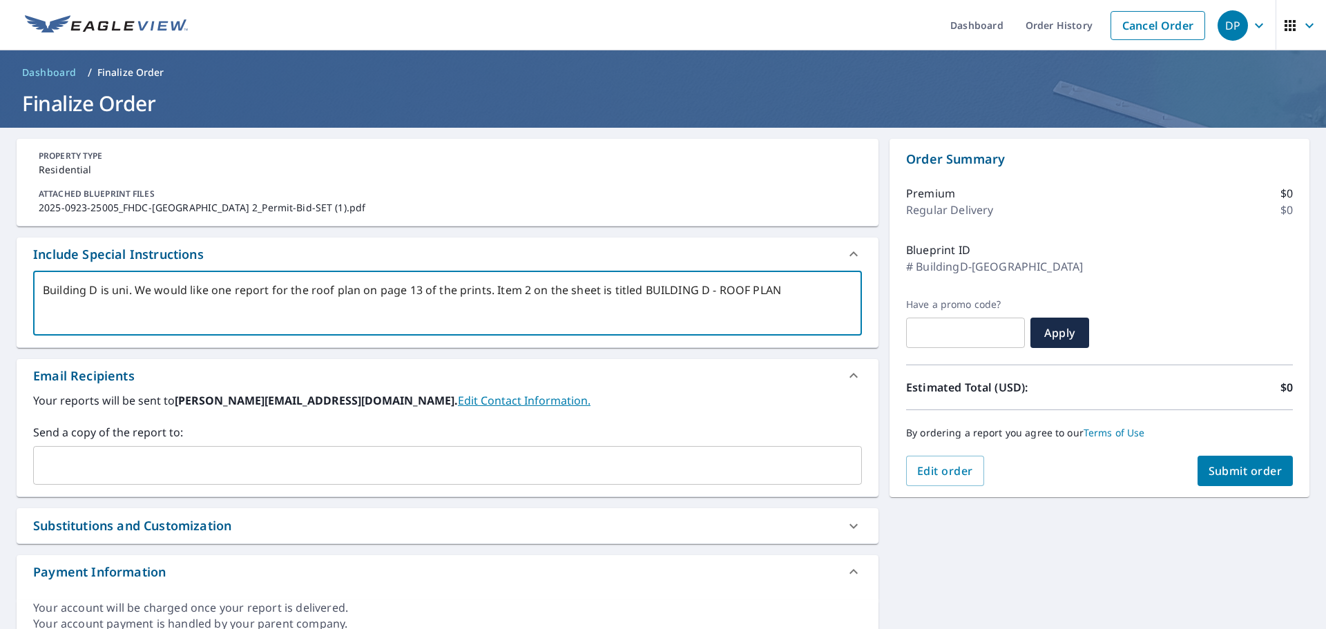
type textarea "Building D is un. We would like one report for the roof plan on page 13 of the …"
type textarea "x"
checkbox input "true"
type textarea "Building D is u. We would like one report for the roof plan on page 13 of the p…"
type textarea "x"
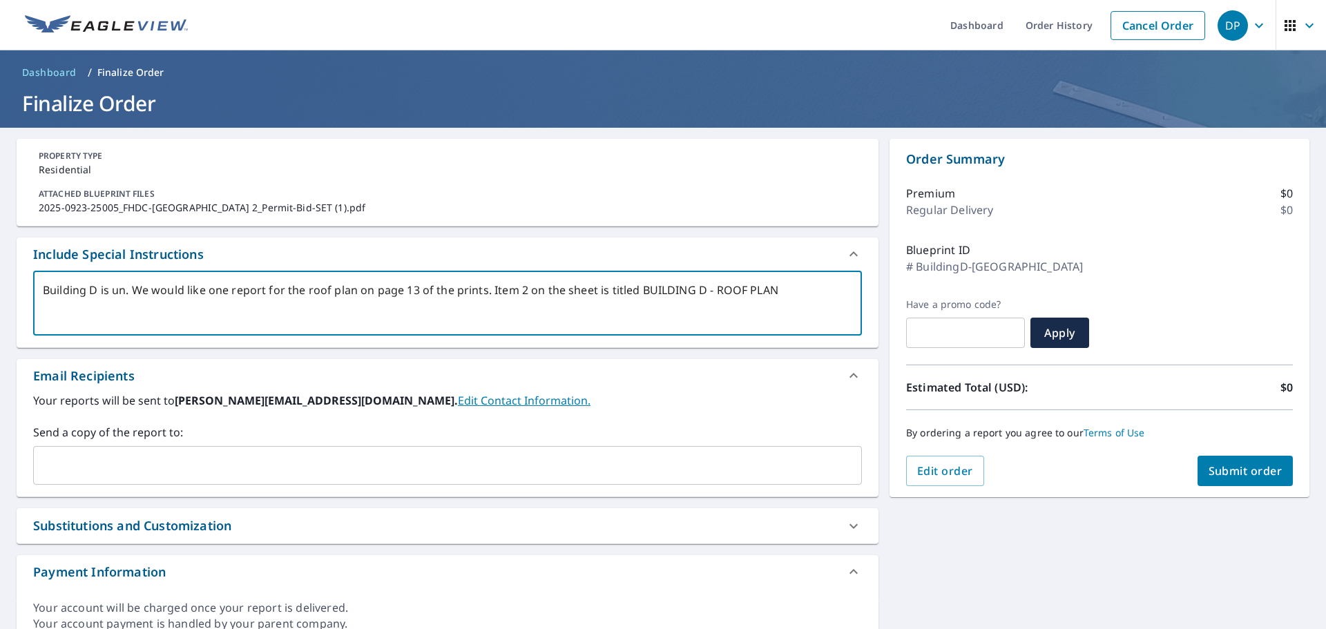
checkbox input "true"
type textarea "Building D is . We would like one report for the roof plan on page 13 of the pr…"
type textarea "x"
checkbox input "true"
type textarea "Building D is n. We would like one report for the roof plan on page 13 of the p…"
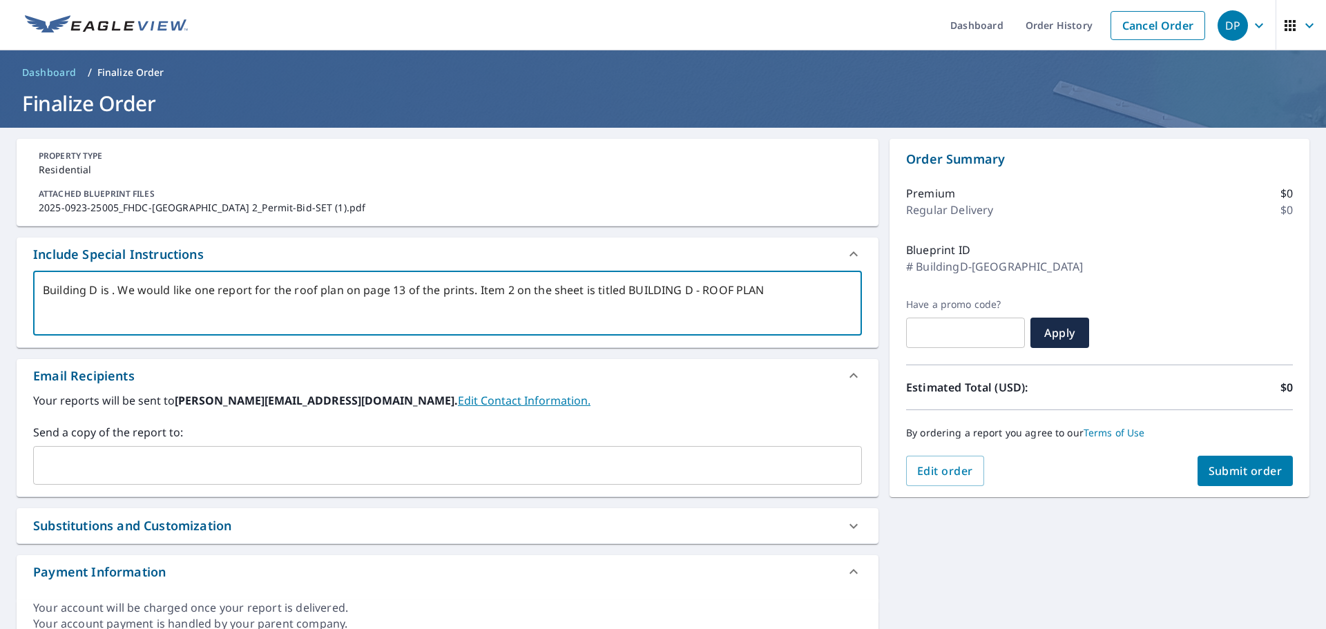
type textarea "x"
checkbox input "true"
type textarea "Building D is ne. We would like one report for the roof plan on page 13 of the …"
type textarea "x"
checkbox input "true"
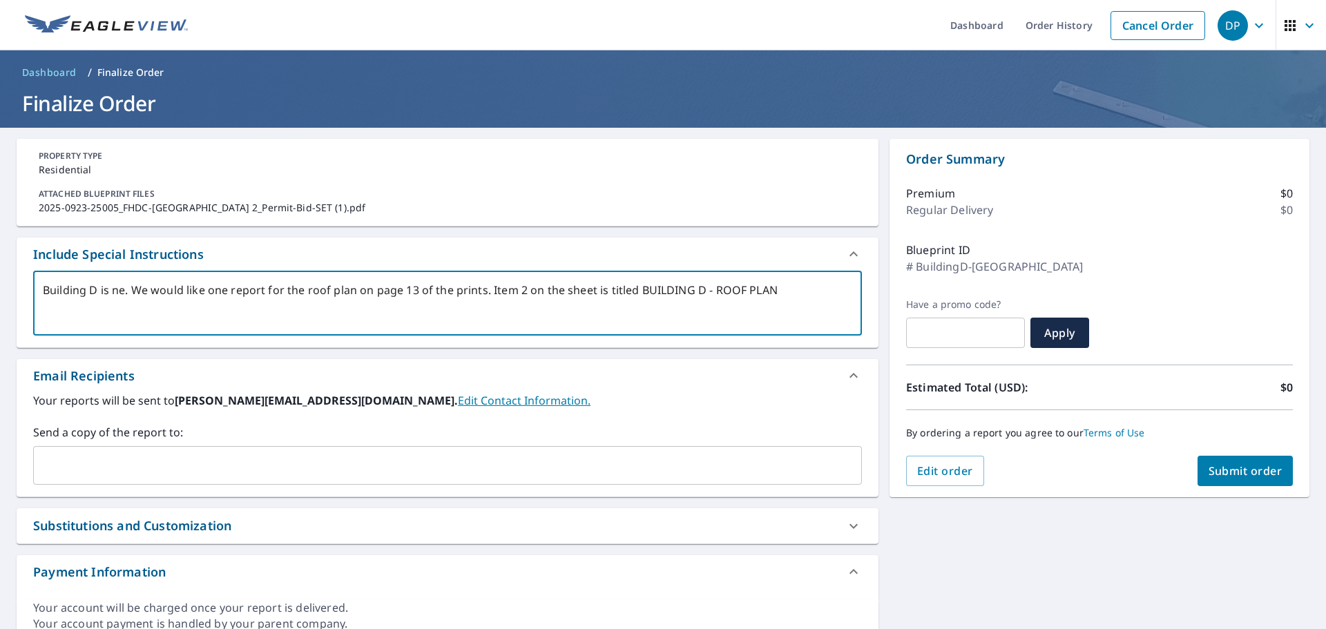
type textarea "Building D is nee. We would like one report for the roof plan on page 13 of the…"
type textarea "x"
checkbox input "true"
type textarea "Building D is neede. We would like one report for the roof plan on page 13 of t…"
type textarea "x"
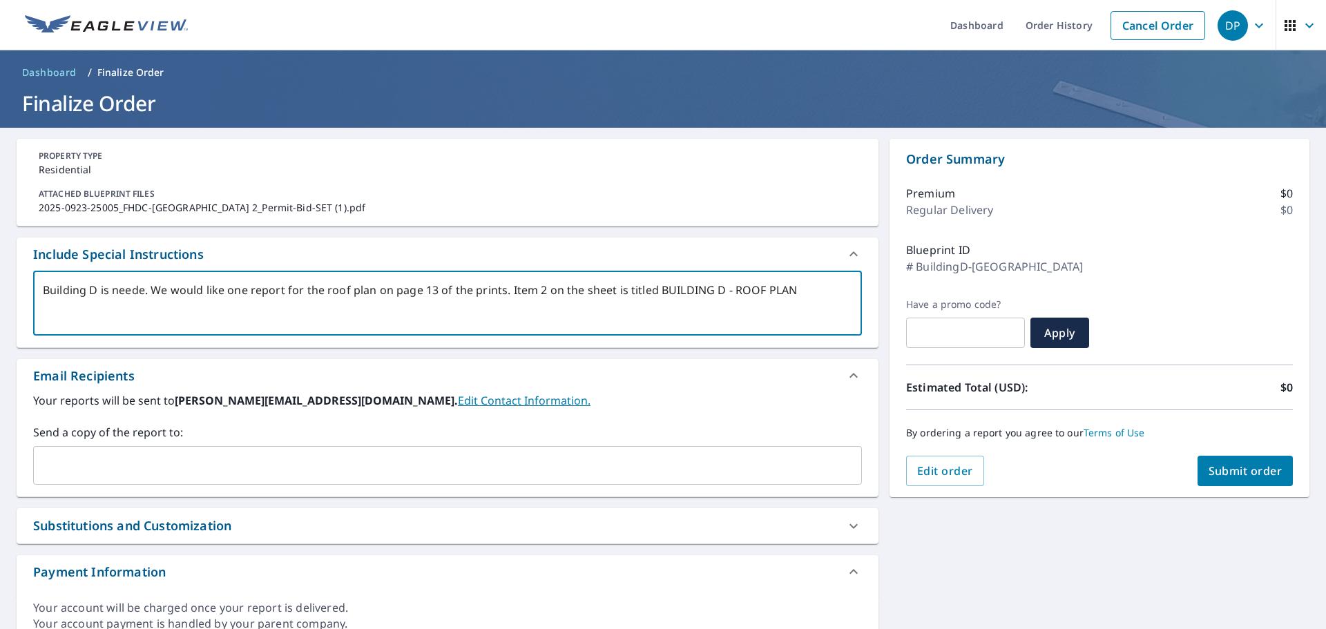
checkbox input "true"
type textarea "Building D is needed. We would like one report for the roof plan on page 13 of …"
type textarea "x"
checkbox input "true"
type textarea "Building D is needed. We would like one report for the roof plan on page 13 of …"
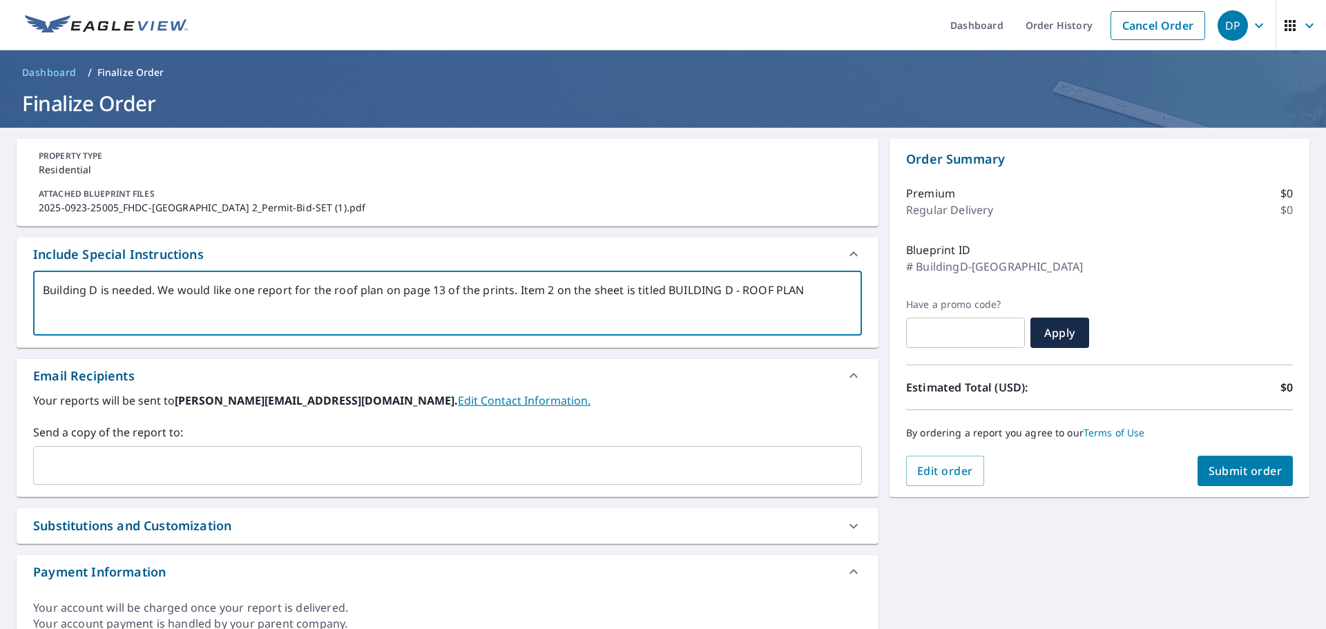
click at [361, 324] on div "Building D is needed. We would like one report for the roof plan on page 13 of …" at bounding box center [447, 303] width 829 height 65
type textarea "x"
click at [399, 295] on textarea "Building D is needed. We would like one report for the roof plan on page 13 of …" at bounding box center [448, 303] width 810 height 39
drag, startPoint x: 312, startPoint y: 287, endPoint x: 160, endPoint y: 281, distance: 152.1
click at [160, 281] on div "Building D is needed. We would like one report for the roof plan on page 13 of …" at bounding box center [447, 303] width 829 height 65
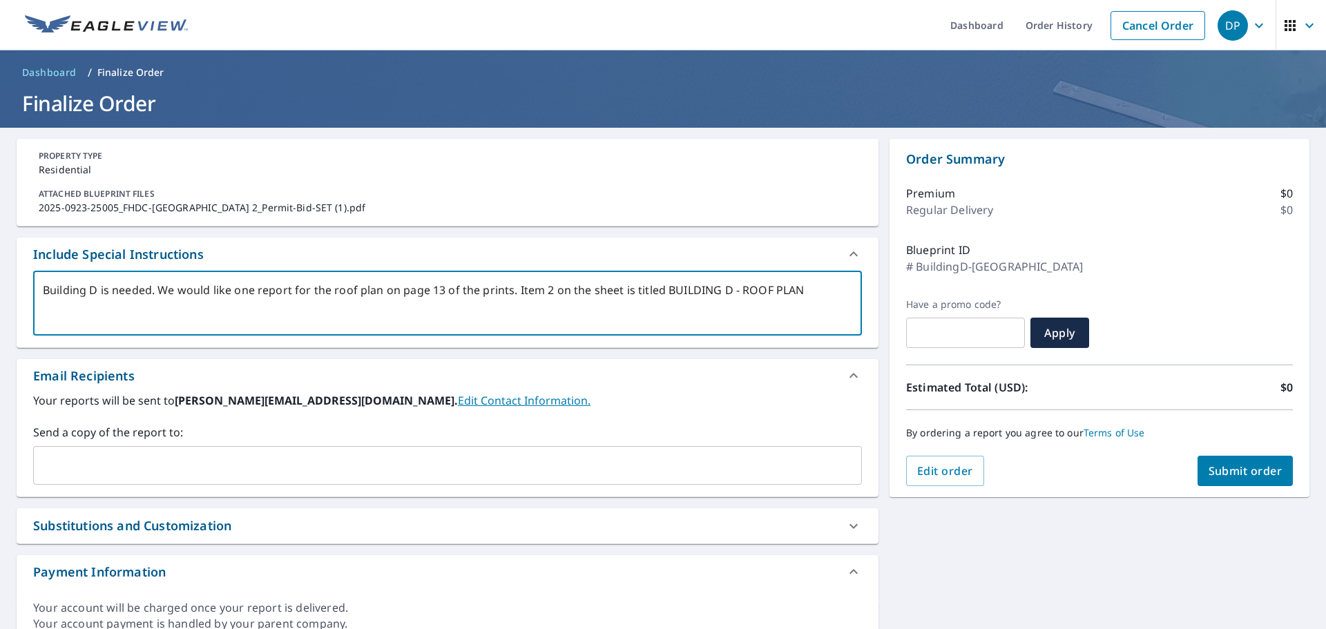
type textarea "Building D is needed. Tthe roof plan on page 13 of the prints. Item 2 on the sh…"
type textarea "x"
checkbox input "true"
type textarea "Building D is needed. The roof plan on page 13 of the prints. Item 2 on the she…"
type textarea "x"
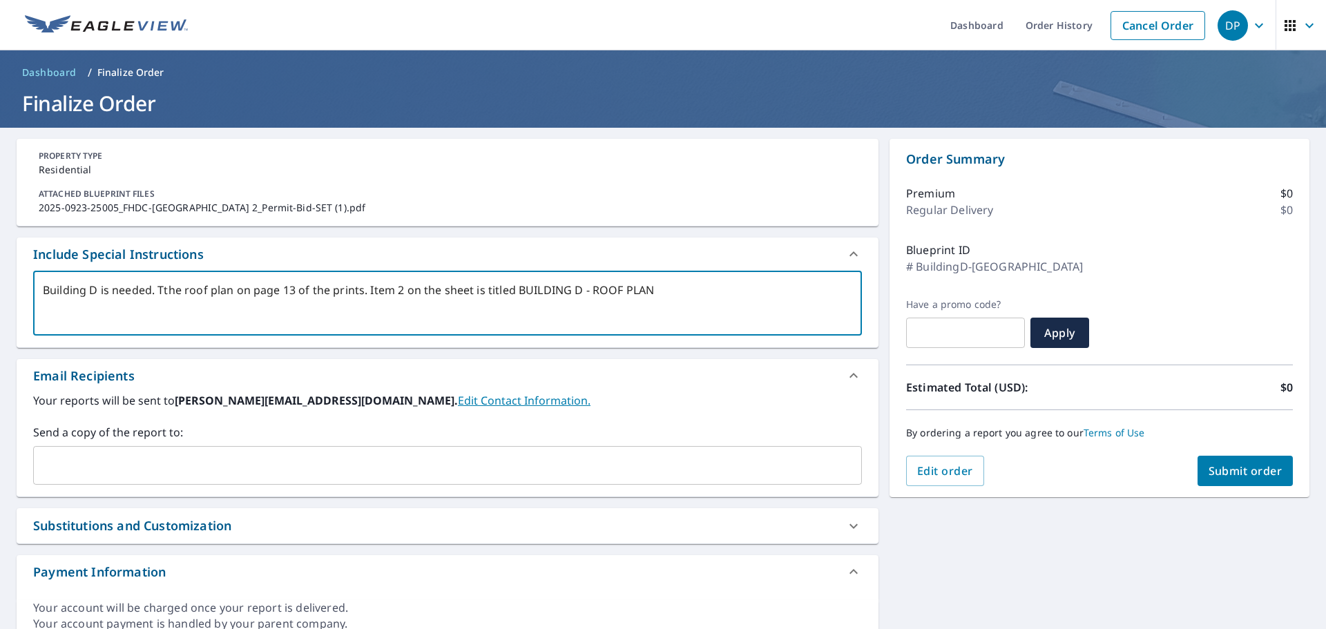
checkbox input "true"
click at [233, 289] on textarea "Building D is needed. The roof plan on page 13 of the prints. Item 2 on the she…" at bounding box center [448, 303] width 810 height 39
type textarea "Building D is needed. The roof plan ion page 13 of the prints. Item 2 on the sh…"
type textarea "x"
checkbox input "true"
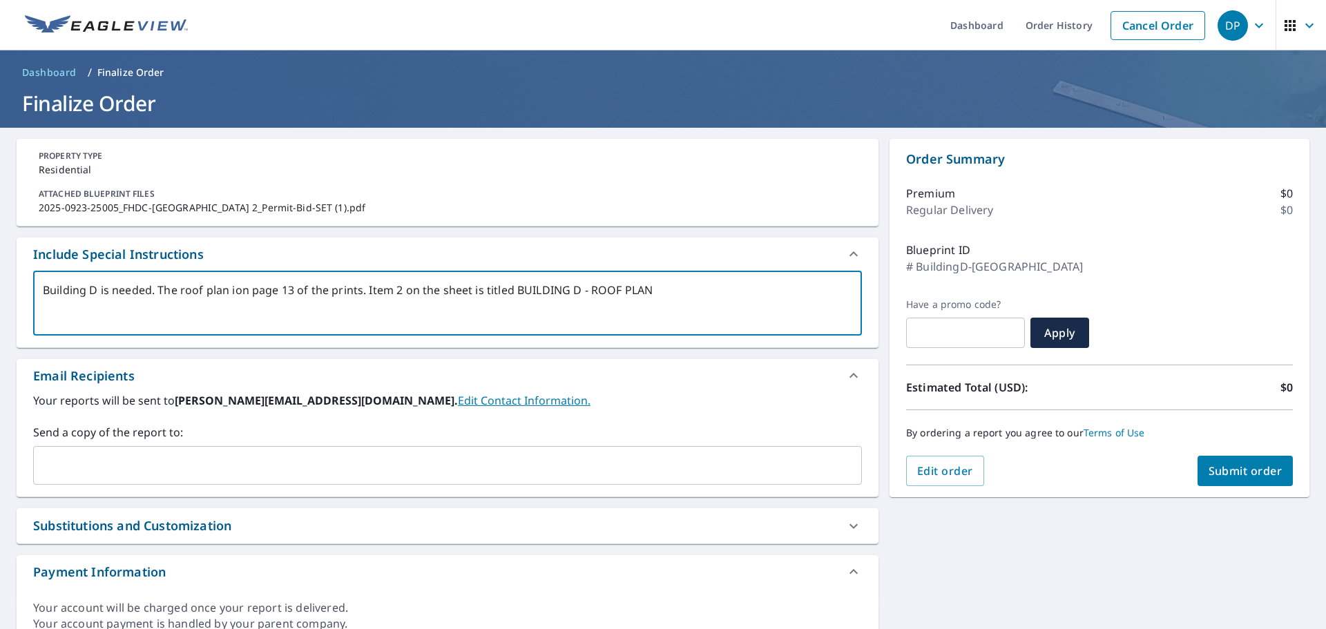
type textarea "Building D is needed. The roof plan [PERSON_NAME] page 13 of the prints. Item 2…"
type textarea "x"
checkbox input "true"
type textarea "Building D is needed. The roof plan is on page 13 of the prints. Item 2 on the …"
type textarea "x"
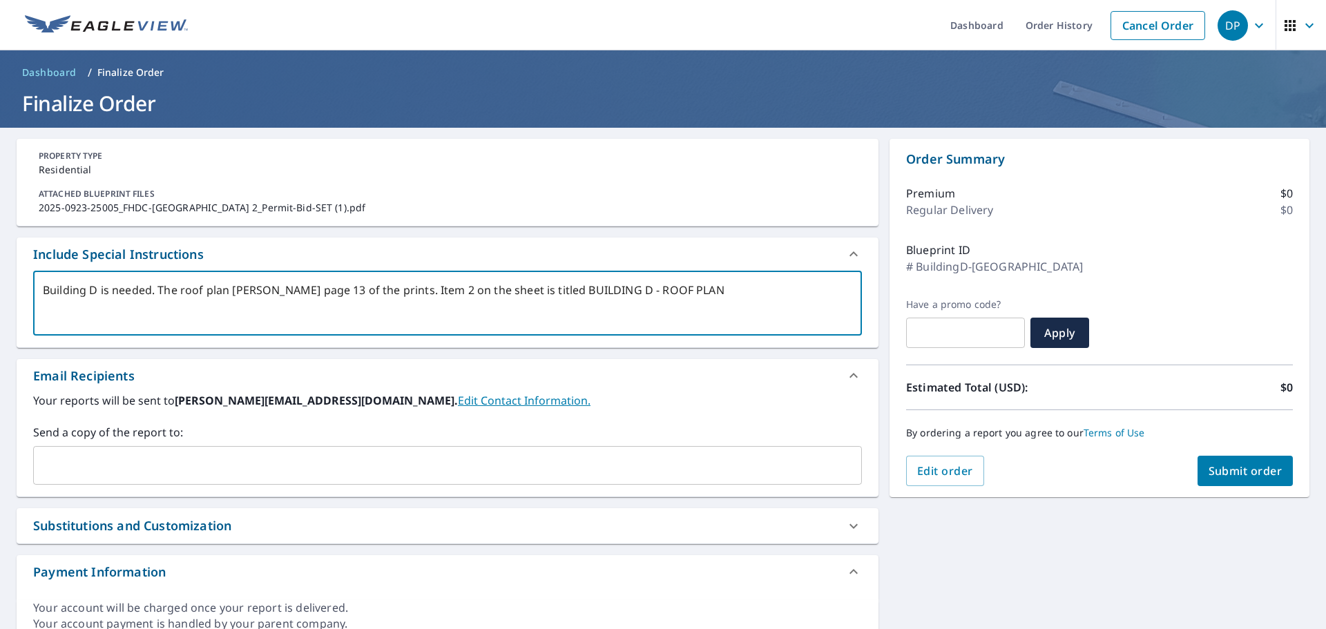
checkbox input "true"
click at [368, 295] on textarea "Building D is needed. The roof plan is on page 13 of the prints. Item 2 on the …" at bounding box center [448, 303] width 810 height 39
type textarea "Building D is needed. The roof plan is on page 13 of the print. Item 2 on the s…"
type textarea "x"
checkbox input "true"
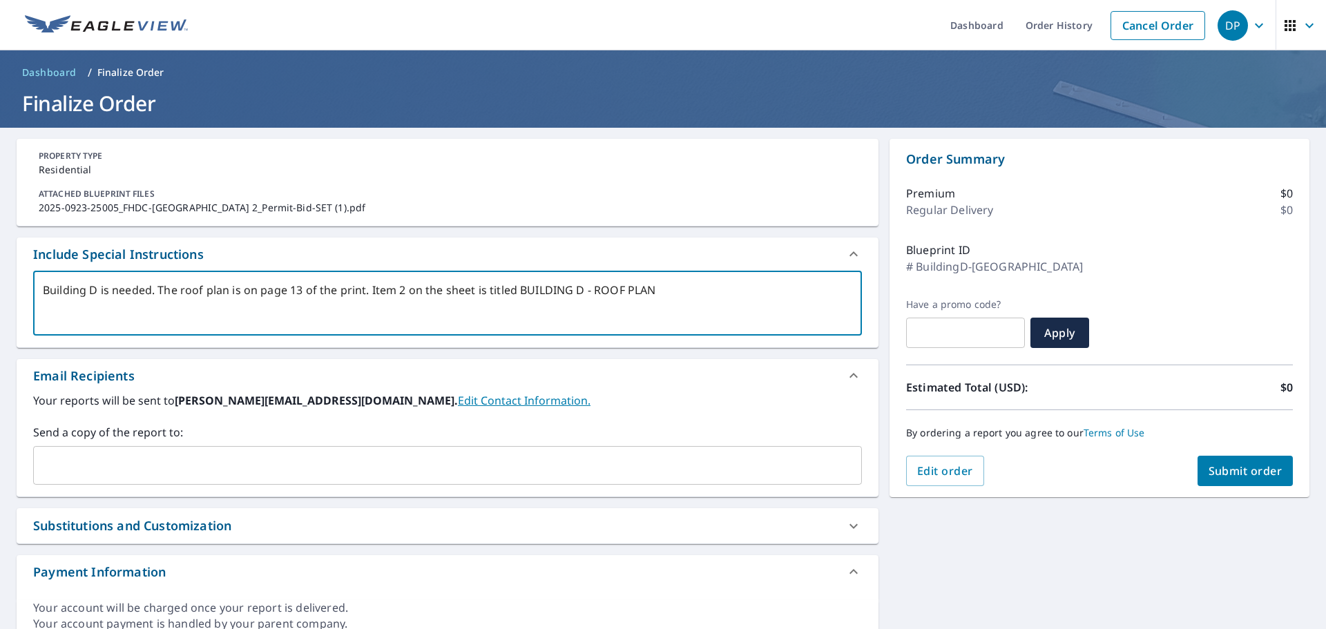
type textarea "Building D is needed. The roof plan is on page 13 of the prin. Item 2 on the sh…"
type textarea "x"
checkbox input "true"
type textarea "Building D is needed. The roof plan is on page 13 of the pri. Item 2 on the she…"
type textarea "x"
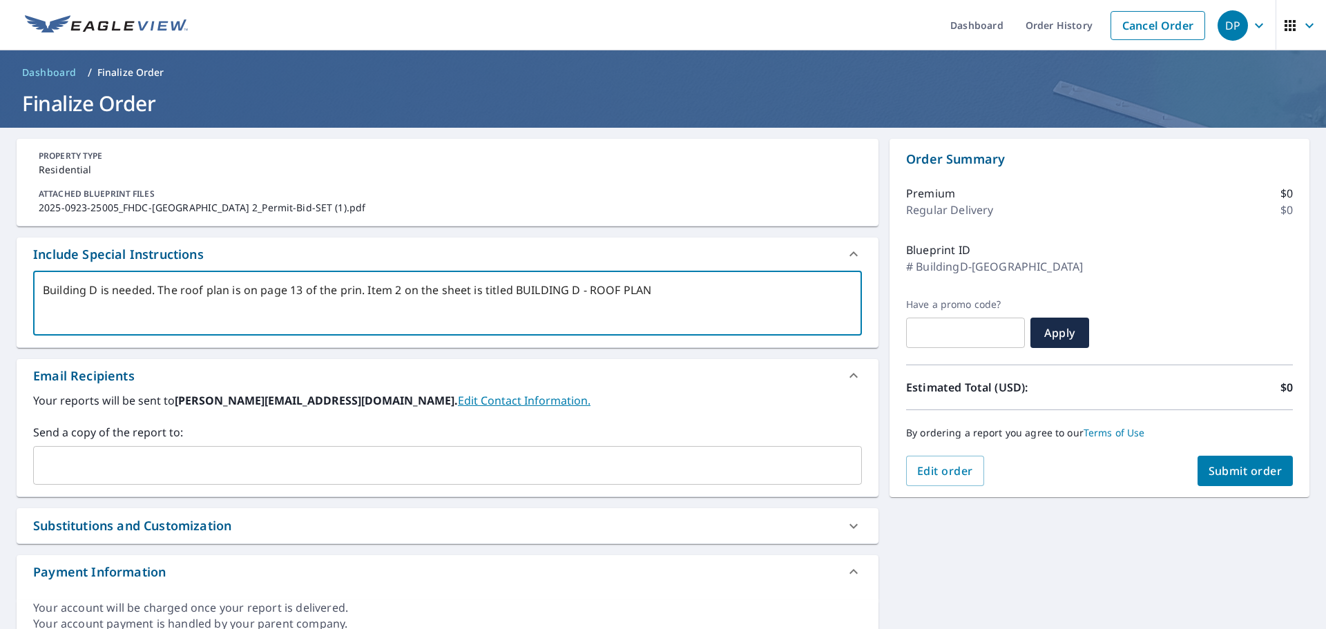
checkbox input "true"
type textarea "Building D is needed. The roof plan is on page 13 of the pr. Item 2 on the shee…"
type textarea "x"
checkbox input "true"
type textarea "Building D is needed. The roof plan is on page 13 of the p. Item 2 on the sheet…"
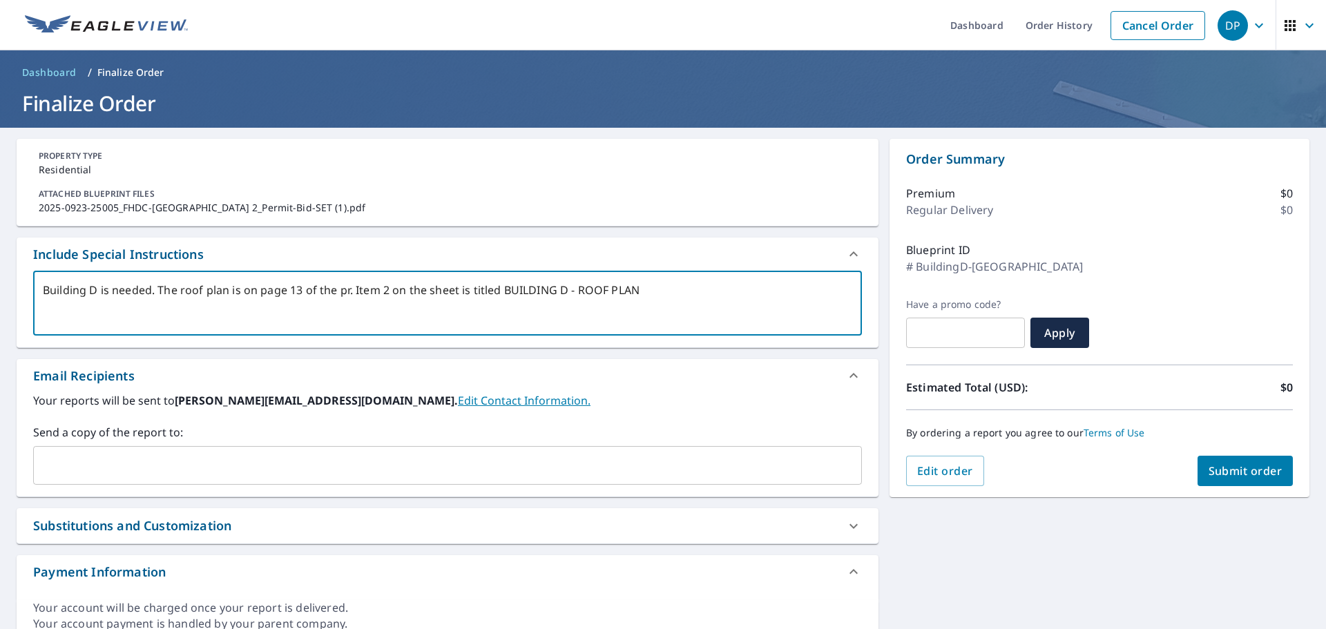
type textarea "x"
checkbox input "true"
type textarea "Building D is needed. The roof plan is on page 13 of the . Item 2 on the sheet …"
type textarea "x"
checkbox input "true"
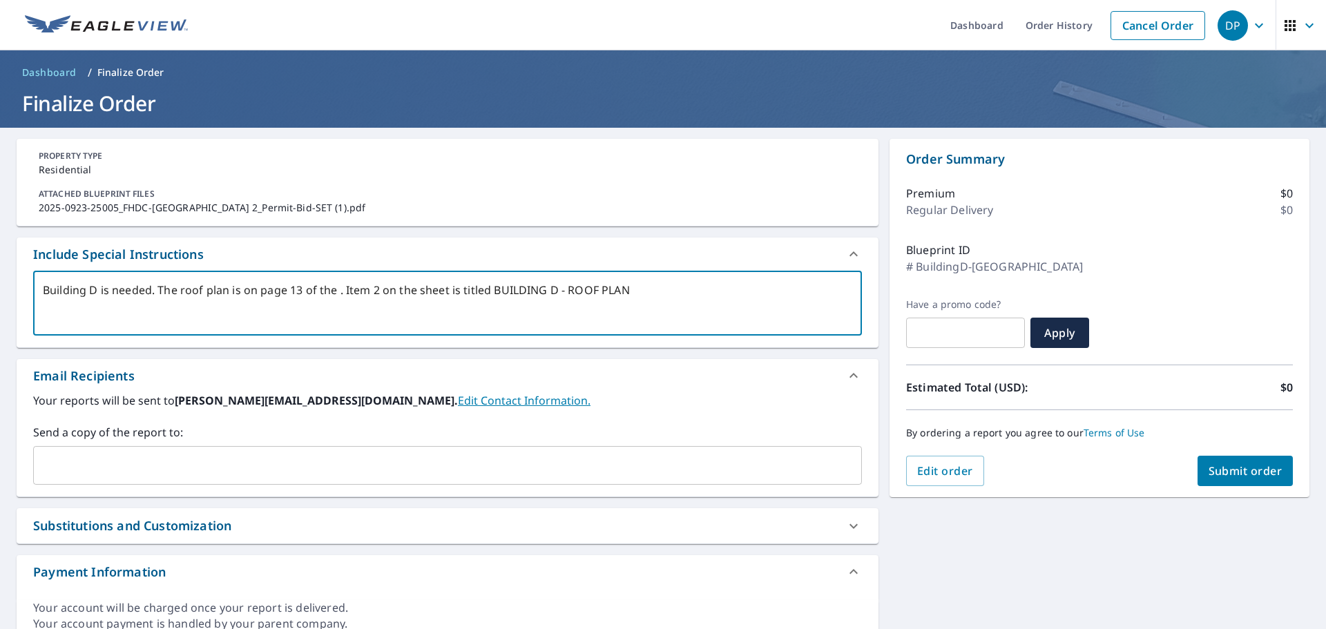
type textarea "Building D is needed. The roof plan is on page 13 of the. Item 2 on the sheet i…"
type textarea "x"
checkbox input "true"
type textarea "Building D is needed. The roof plan is on page 13 of th. Item 2 on the sheet is…"
type textarea "x"
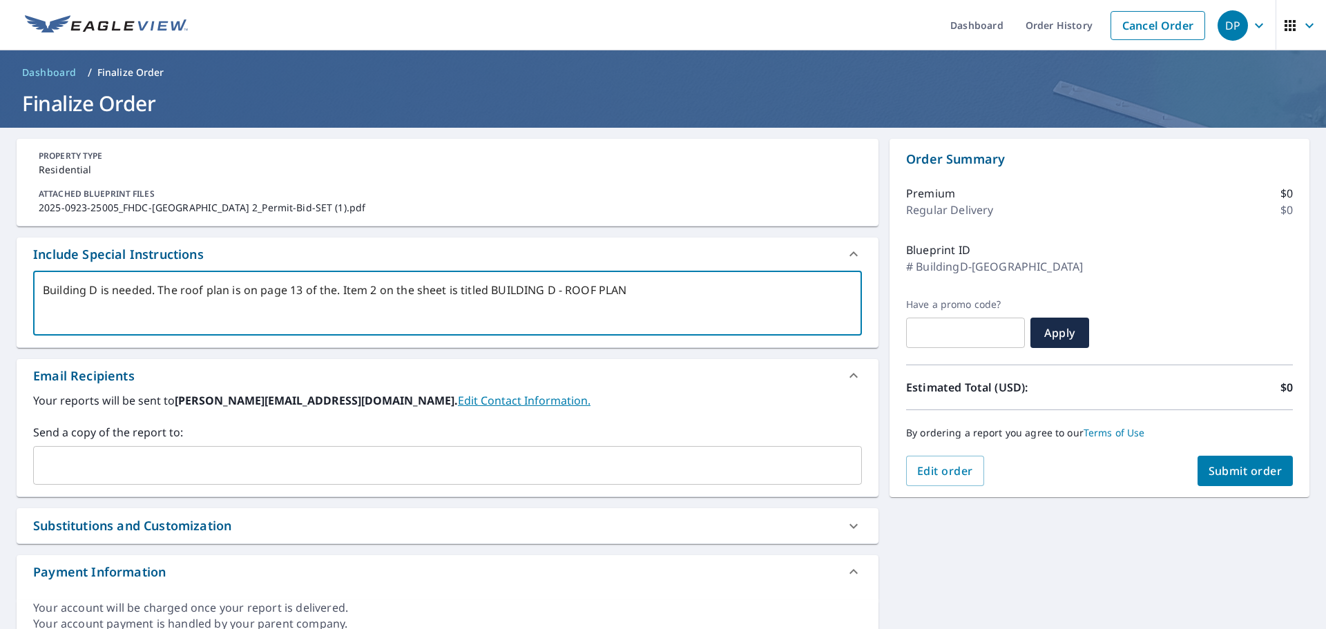
checkbox input "true"
type textarea "Building D is needed. The roof plan is on page 13 of t. Item 2 on the sheet is …"
type textarea "x"
checkbox input "true"
type textarea "Building D is needed. The roof plan is on page 13 of . Item 2 on the sheet is t…"
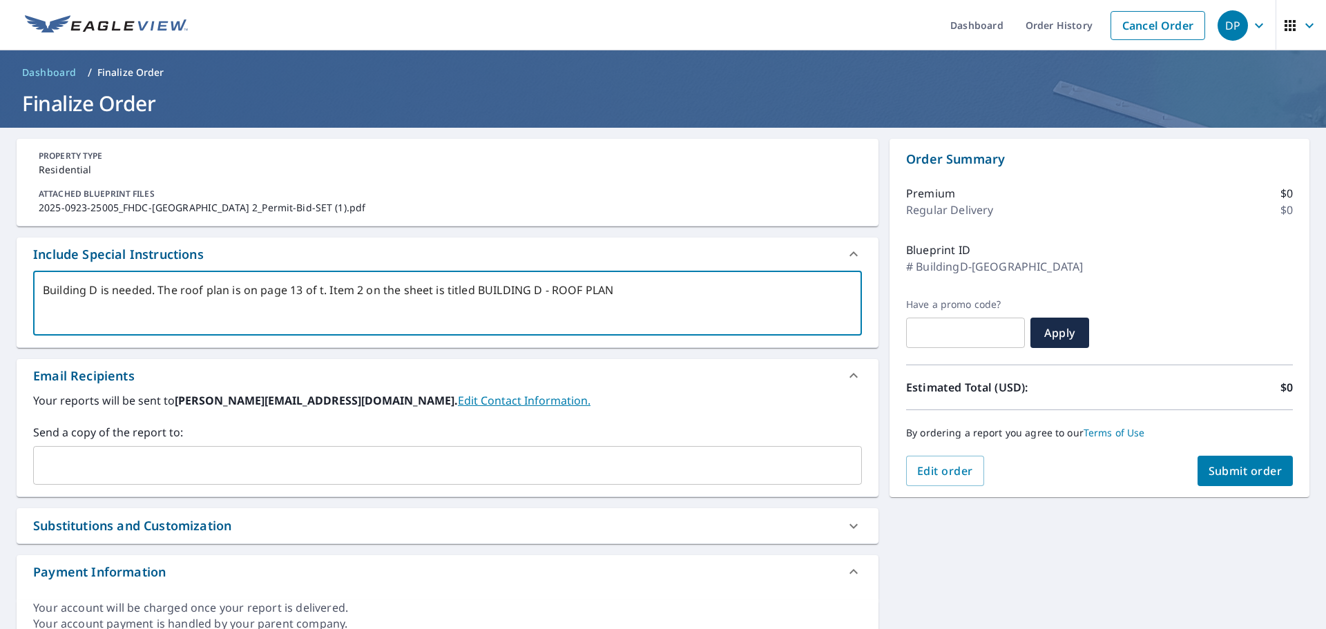
type textarea "x"
checkbox input "true"
type textarea "Building D is needed. The roof plan is on page 13 of. Item 2 on the sheet is ti…"
type textarea "x"
checkbox input "true"
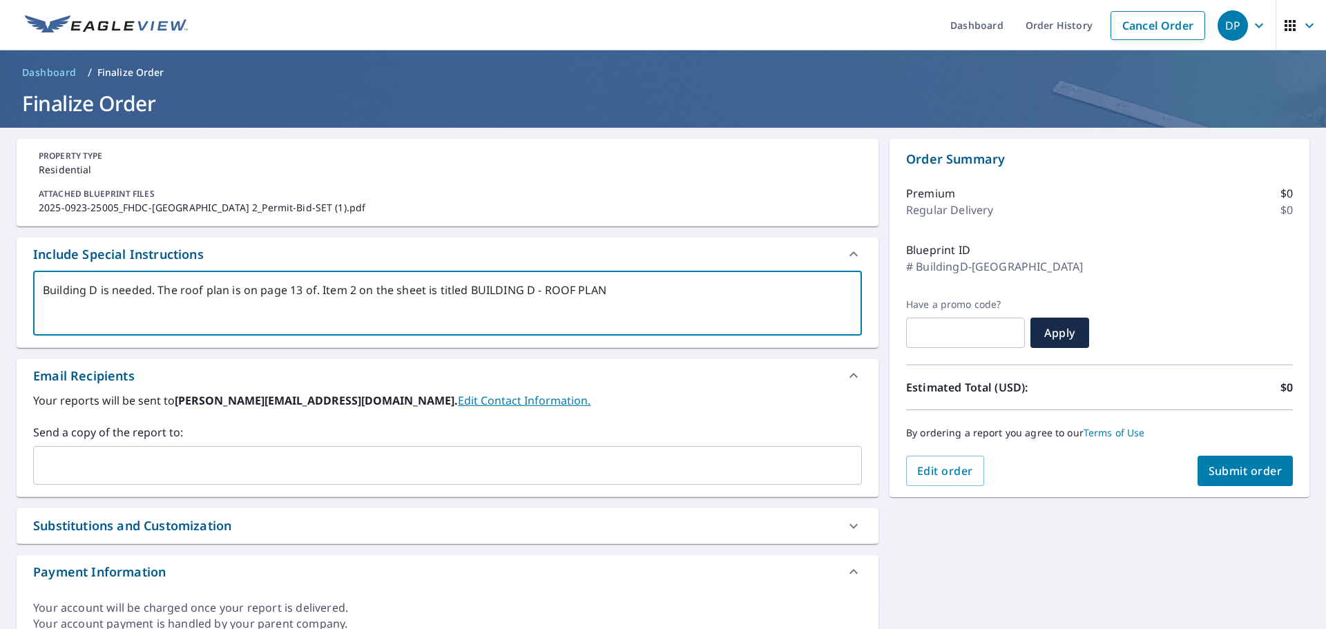
type textarea "Building D is needed. The roof plan is on page 13 o. Item 2 on the sheet is tit…"
type textarea "x"
checkbox input "true"
type textarea "Building D is needed. The roof plan is on page 13 . Item 2 on the sheet is titl…"
type textarea "x"
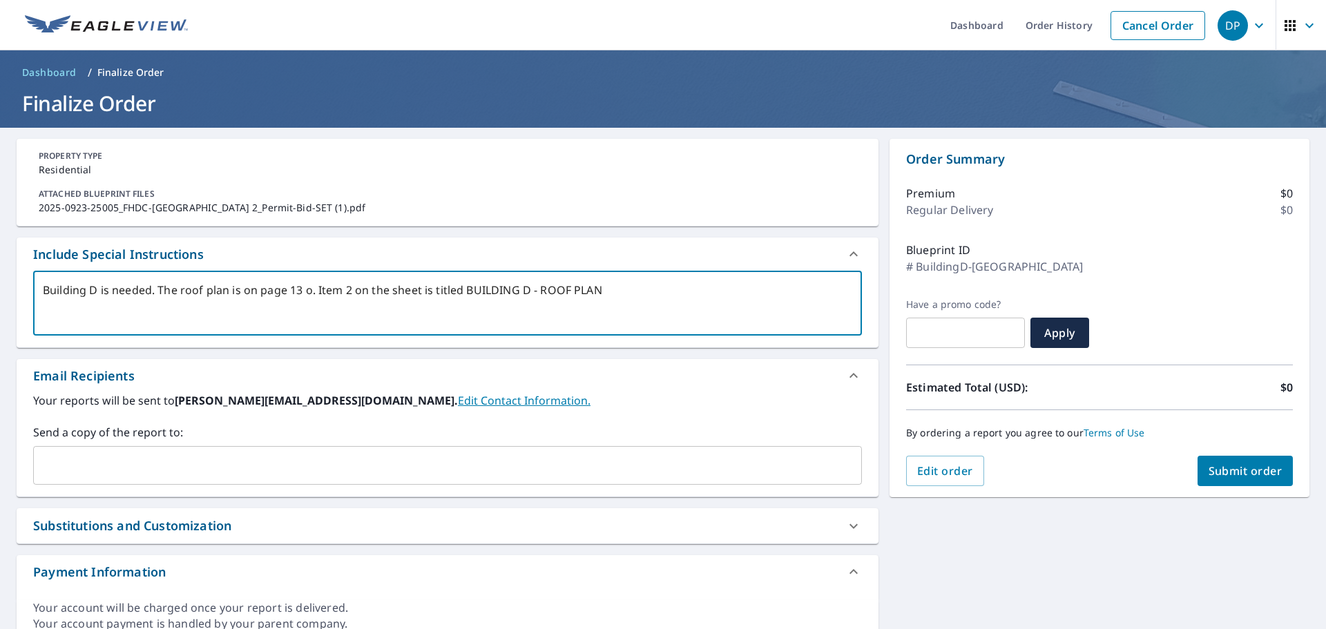
checkbox input "true"
type textarea "Building D is needed. The roof plan is on page 13. Item 2 on the sheet is title…"
type textarea "x"
checkbox input "true"
click at [605, 294] on textarea "Building D is needed. The roof plan is on page 13. Item 2 on the sheet is title…" at bounding box center [448, 303] width 810 height 39
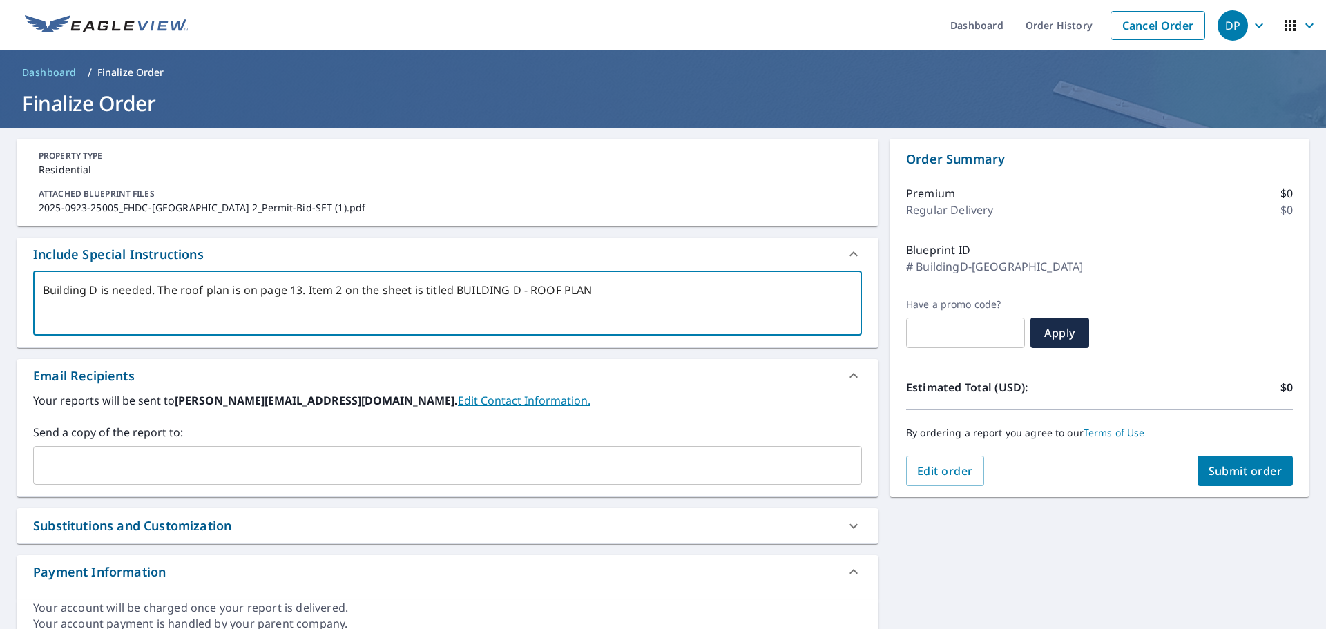
type textarea "Building D is needed. The roof plan is on page 13. Item 2 on the sheet is title…"
type textarea "x"
checkbox input "true"
type textarea "Building D is needed. The roof plan is on page 13. Item 2 on the sheet is title…"
type textarea "x"
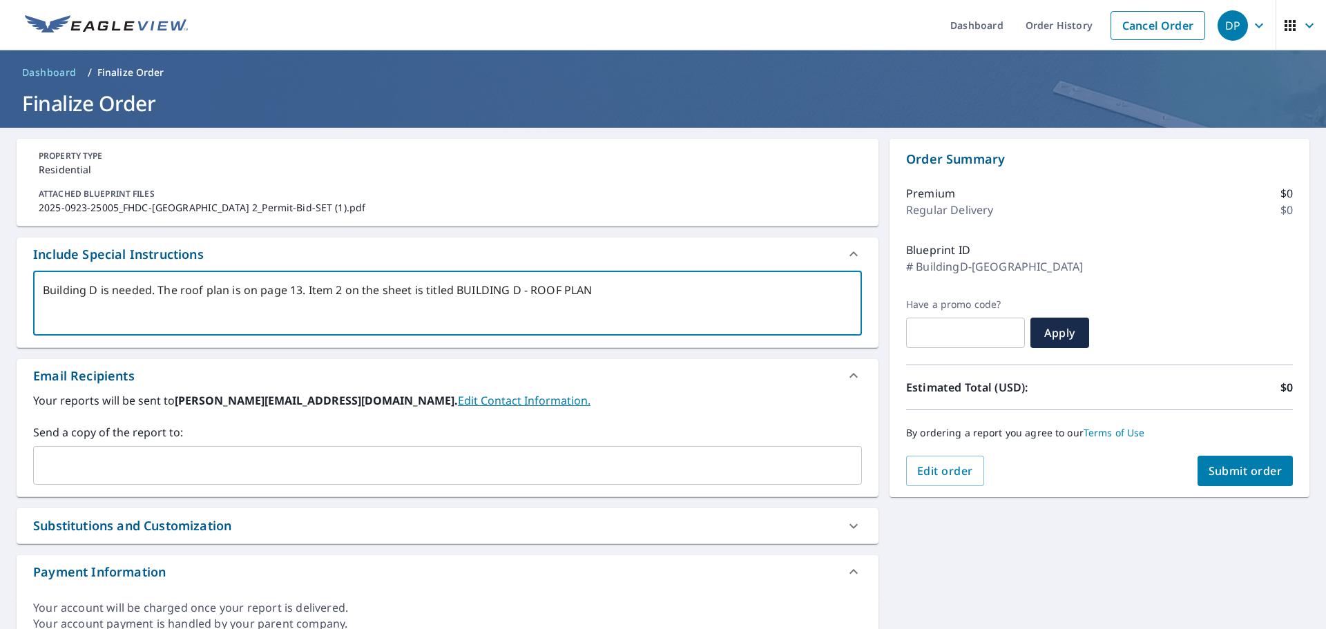
checkbox input "true"
type textarea "Building D is needed. The roof plan is on page 13. Item 2 on the sheet is title…"
type textarea "x"
checkbox input "true"
type textarea "Building D is needed. The roof plan is on page 13. Item 2 on the sheet is title…"
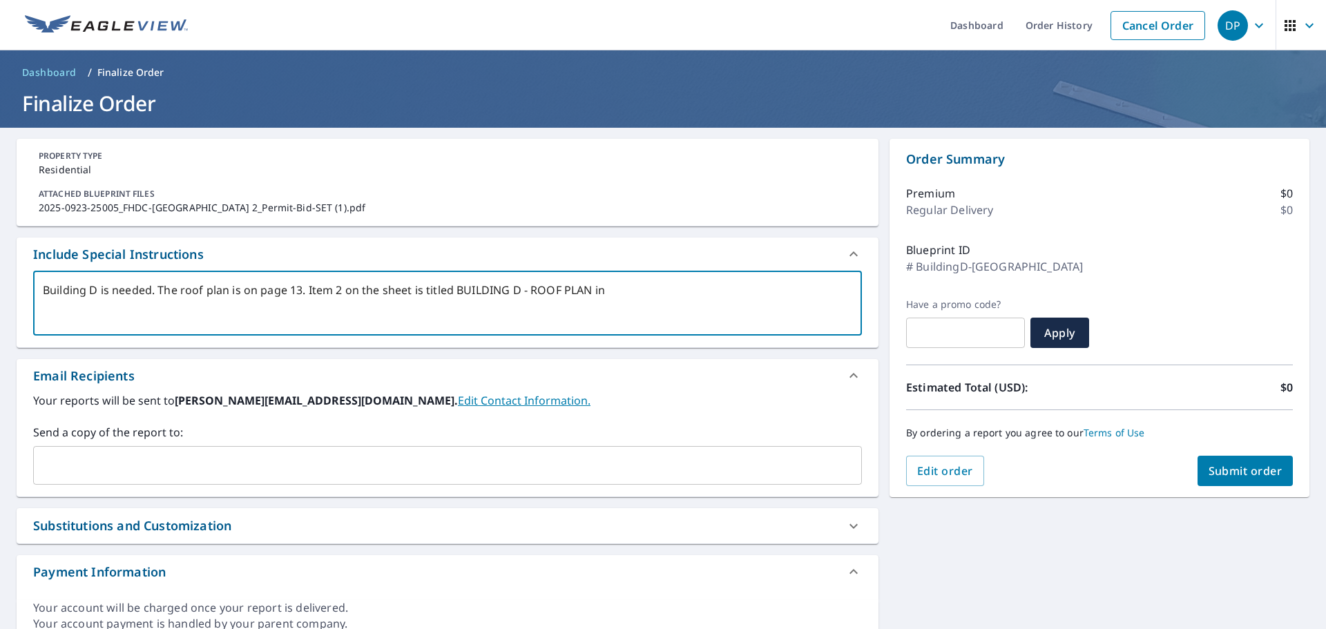
type textarea "x"
checkbox input "true"
type textarea "Building D is needed. The roof plan is on page 13. Item 2 on the sheet is title…"
type textarea "x"
checkbox input "true"
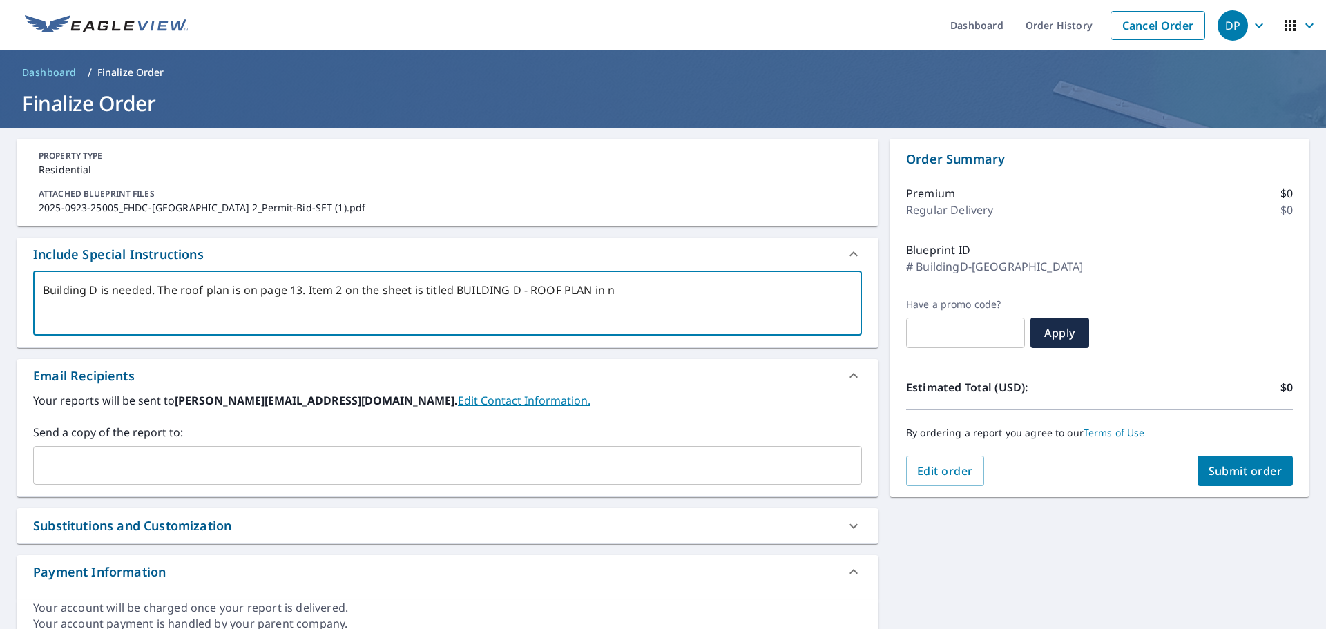
type textarea "Building D is needed. The roof plan is on page 13. Item 2 on the sheet is title…"
type textarea "x"
checkbox input "true"
type textarea "Building D is needed. The roof plan is on page 13. Item 2 on the sheet is title…"
type textarea "x"
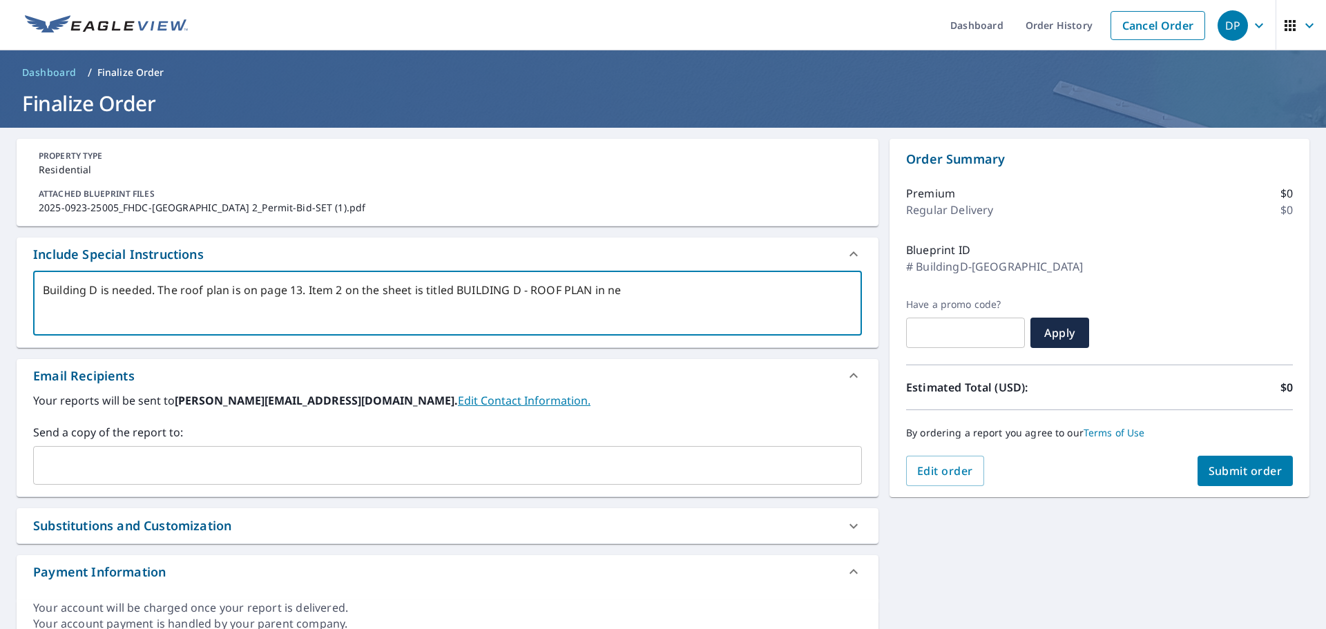
checkbox input "true"
type textarea "Building D is needed. The roof plan is on page 13. Item 2 on the sheet is title…"
type textarea "x"
checkbox input "true"
type textarea "Building D is needed. The roof plan is on page 13. Item 2 on the sheet is title…"
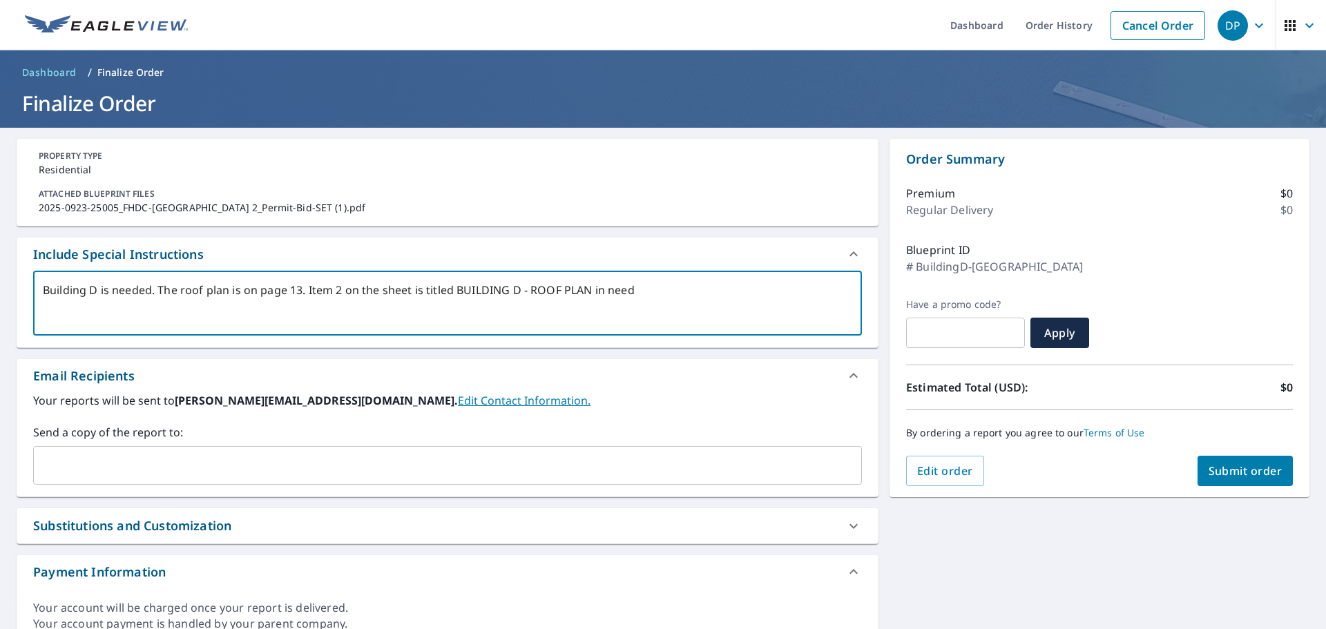
type textarea "x"
checkbox input "true"
type textarea "Building D is needed. The roof plan is on page 13. Item 2 on the sheet is title…"
type textarea "x"
checkbox input "true"
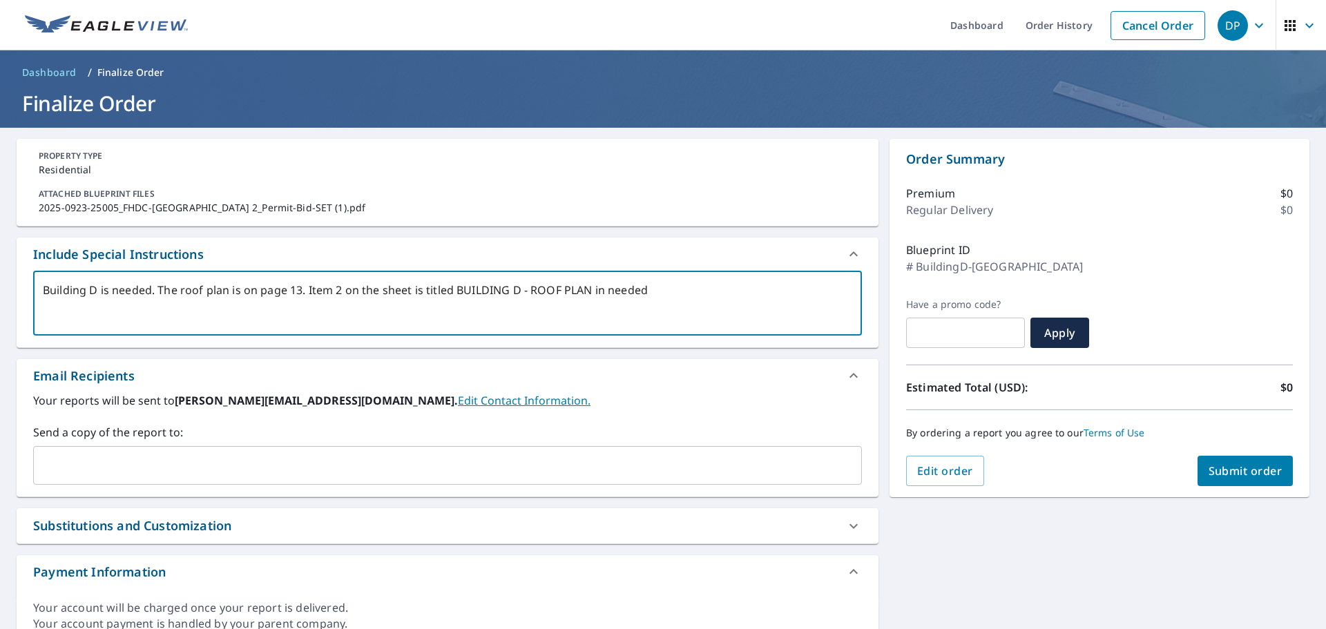
type textarea "Building D is needed. The roof plan is on page 13. Item 2 on the sheet is title…"
type textarea "x"
checkbox input "true"
type textarea "Building D is needed. The roof plan is on page 13. Item 2 on the sheet is title…"
type textarea "x"
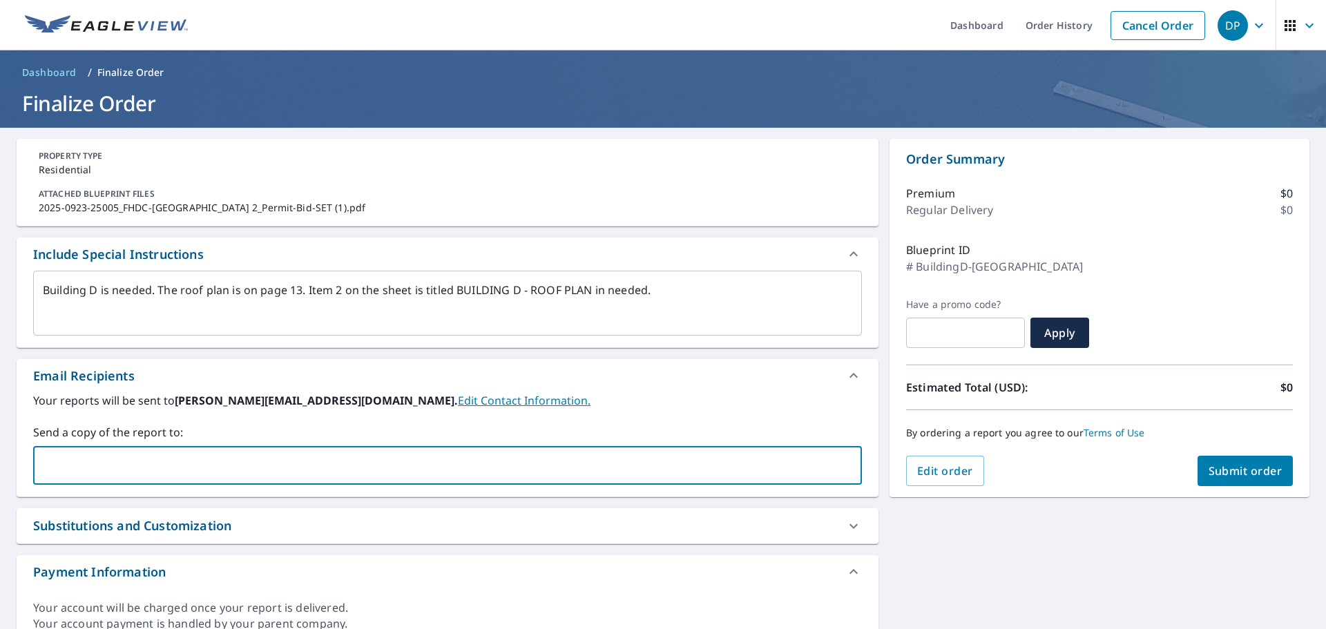
click at [329, 466] on input "text" at bounding box center [437, 465] width 796 height 26
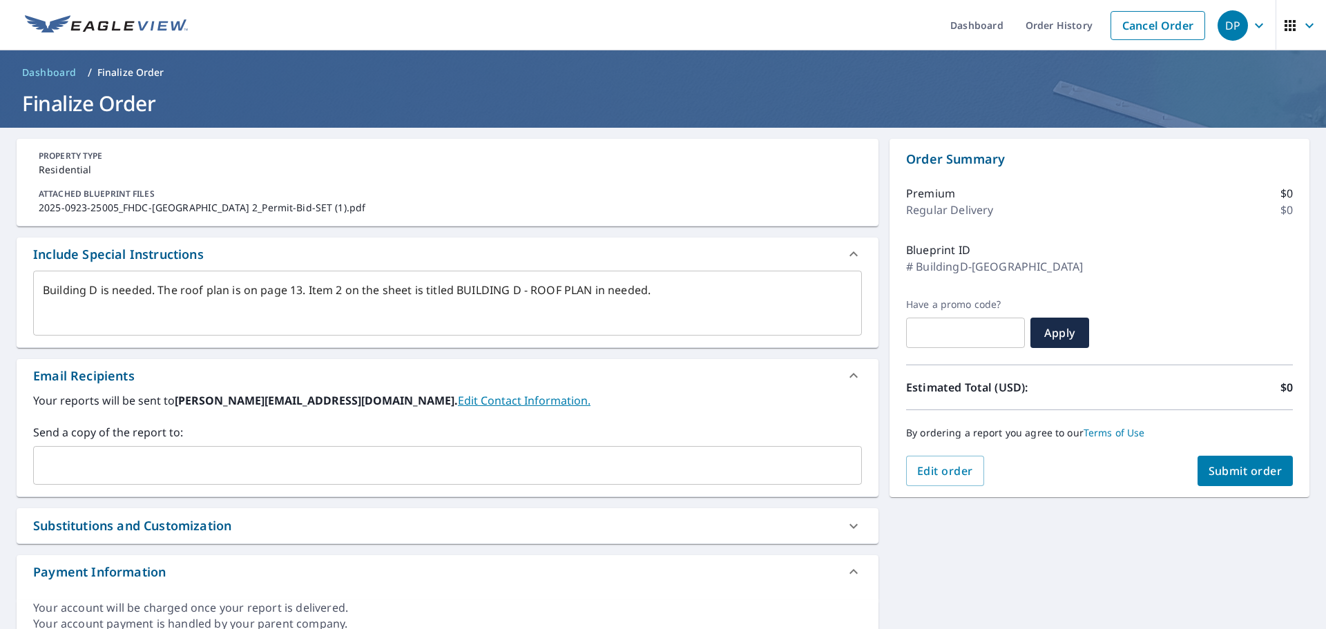
click at [163, 466] on input "text" at bounding box center [437, 465] width 796 height 26
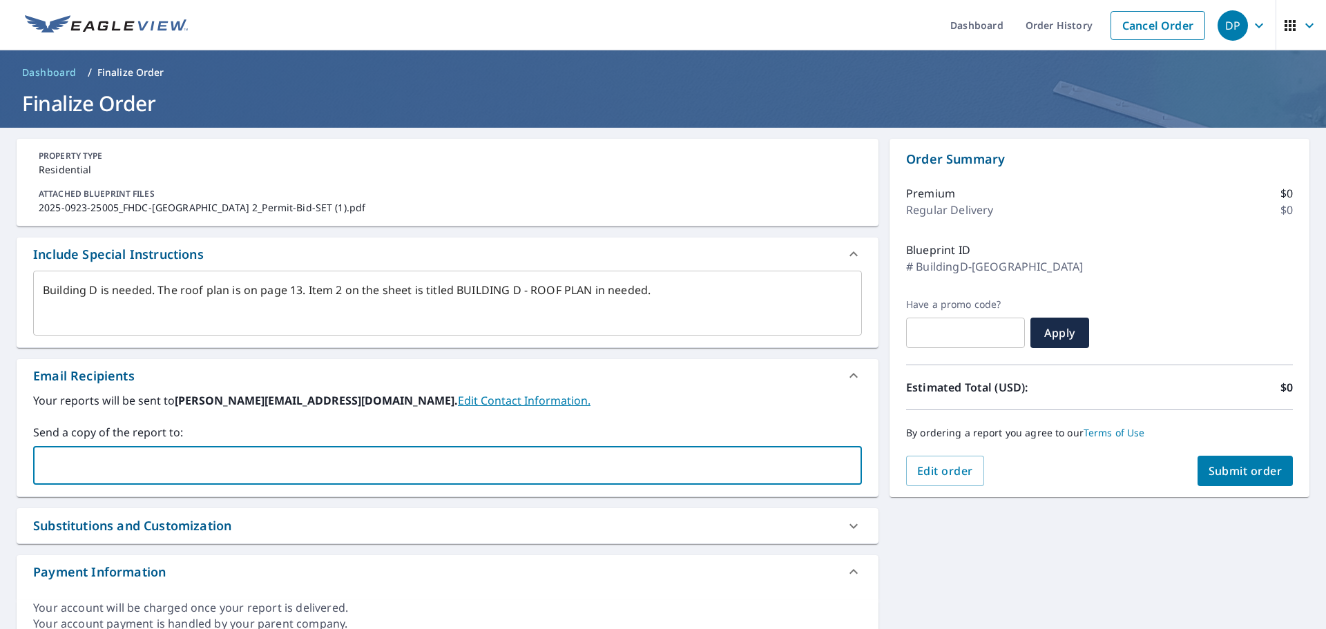
paste input "[PERSON_NAME][EMAIL_ADDRESS][PERSON_NAME][DOMAIN_NAME]"
type input "[PERSON_NAME][EMAIL_ADDRESS][PERSON_NAME][DOMAIN_NAME]"
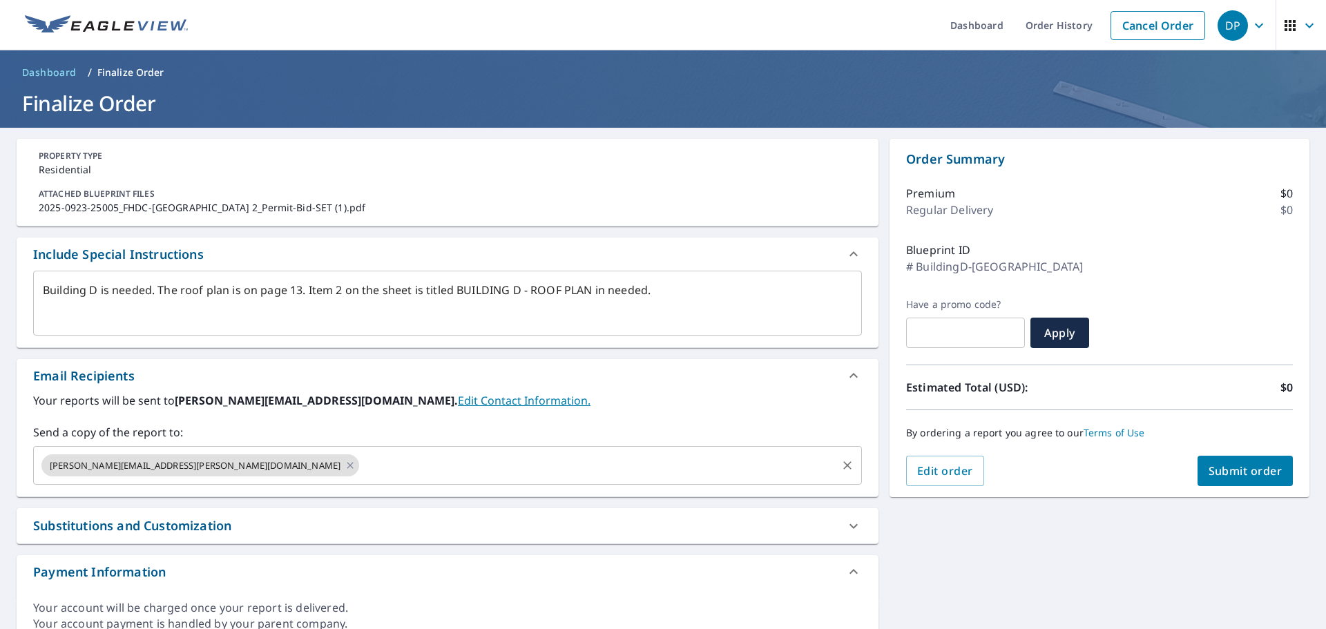
click at [361, 472] on input "text" at bounding box center [598, 465] width 474 height 26
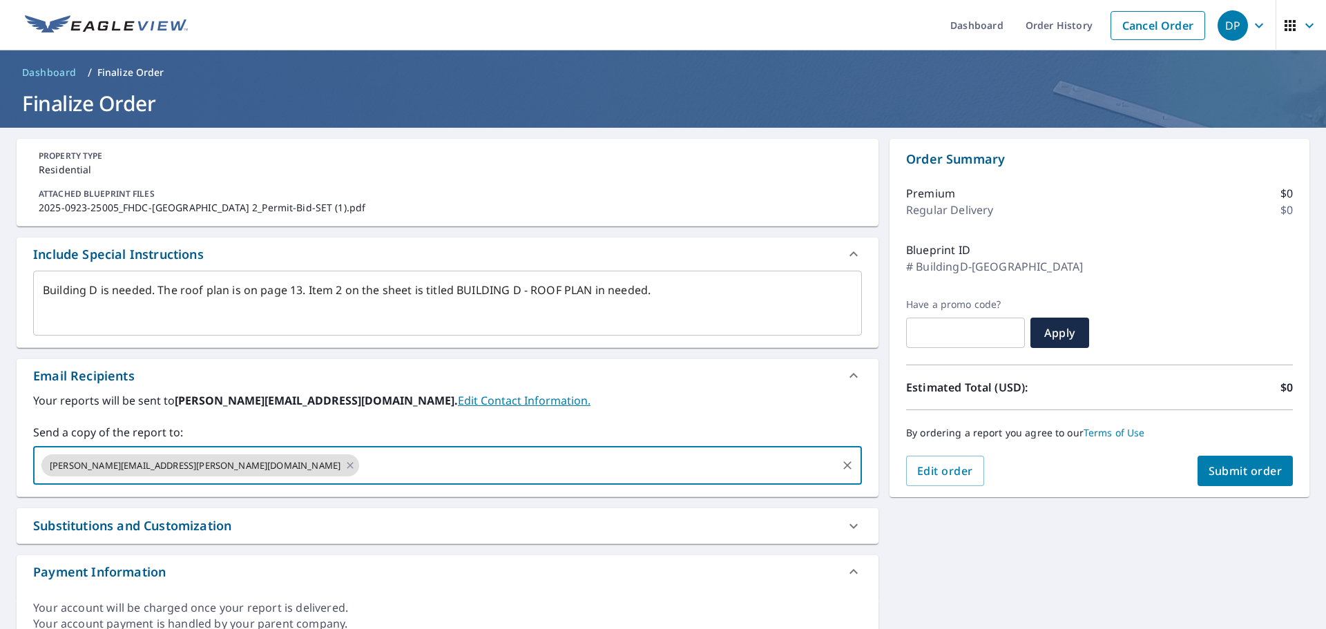
paste input "[PERSON_NAME][EMAIL_ADDRESS][DOMAIN_NAME]"
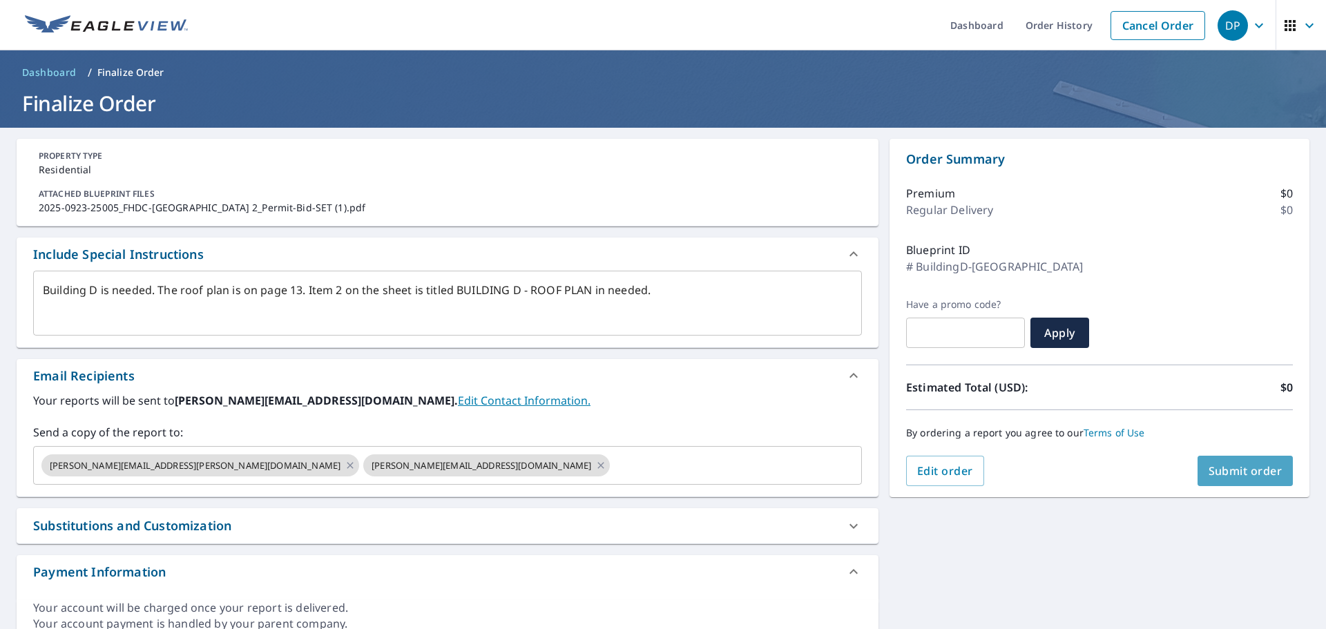
click at [1257, 466] on span "Submit order" at bounding box center [1246, 471] width 74 height 15
